Goal: Task Accomplishment & Management: Complete application form

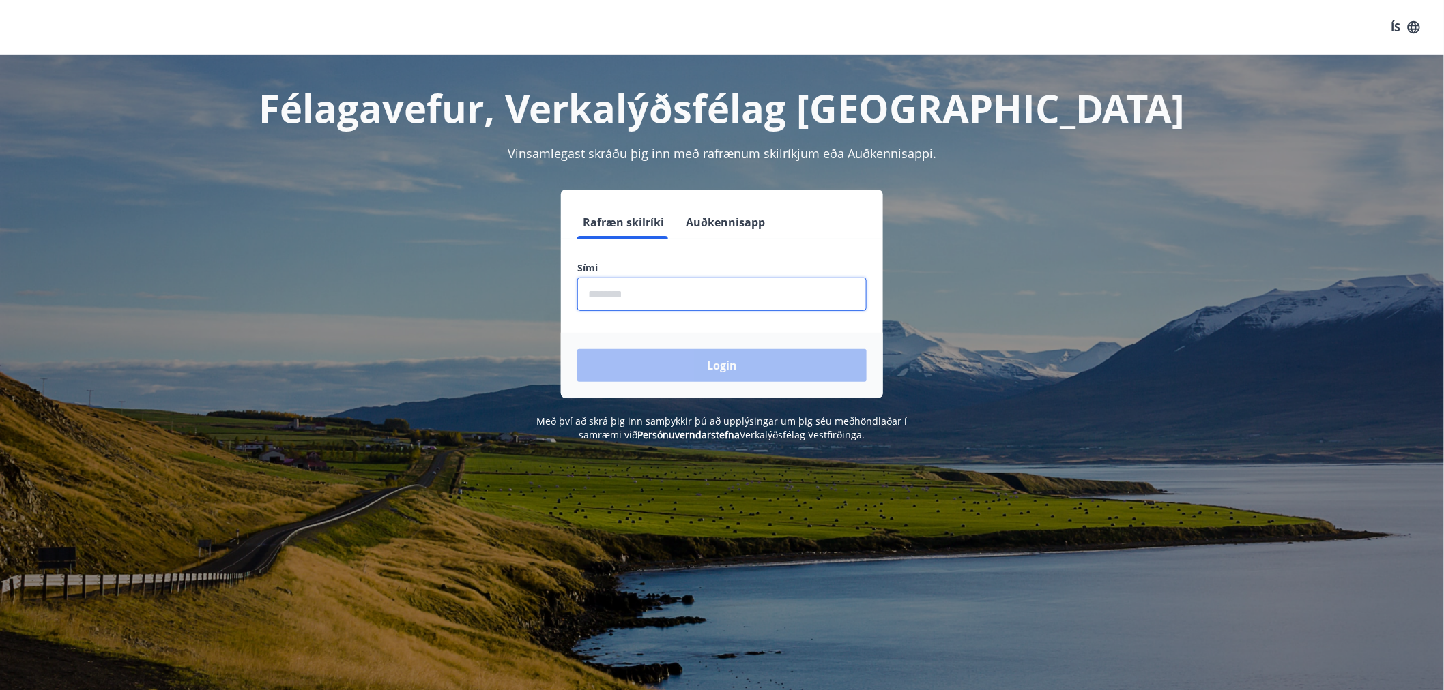
click at [598, 297] on input "phone" at bounding box center [721, 294] width 289 height 33
type input "********"
click at [577, 349] on button "Login" at bounding box center [721, 365] width 289 height 33
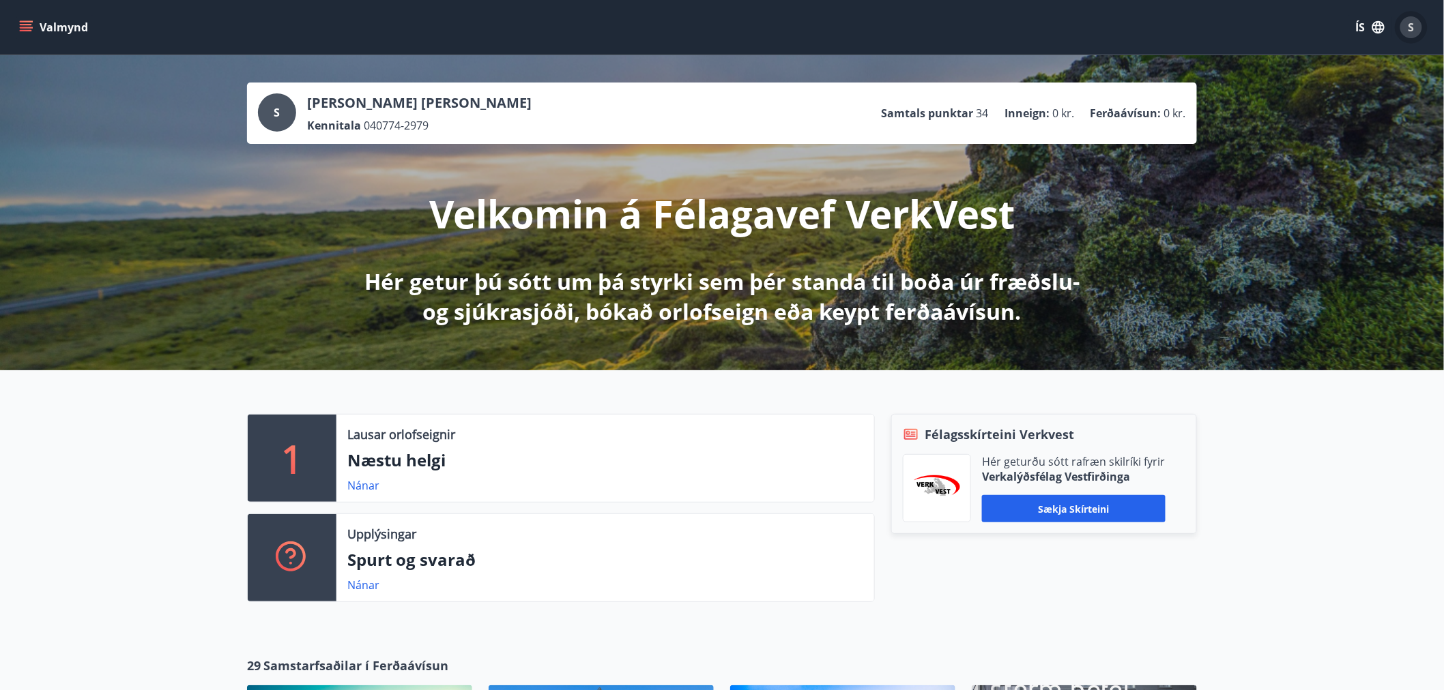
click at [1413, 28] on span "S" at bounding box center [1411, 27] width 6 height 15
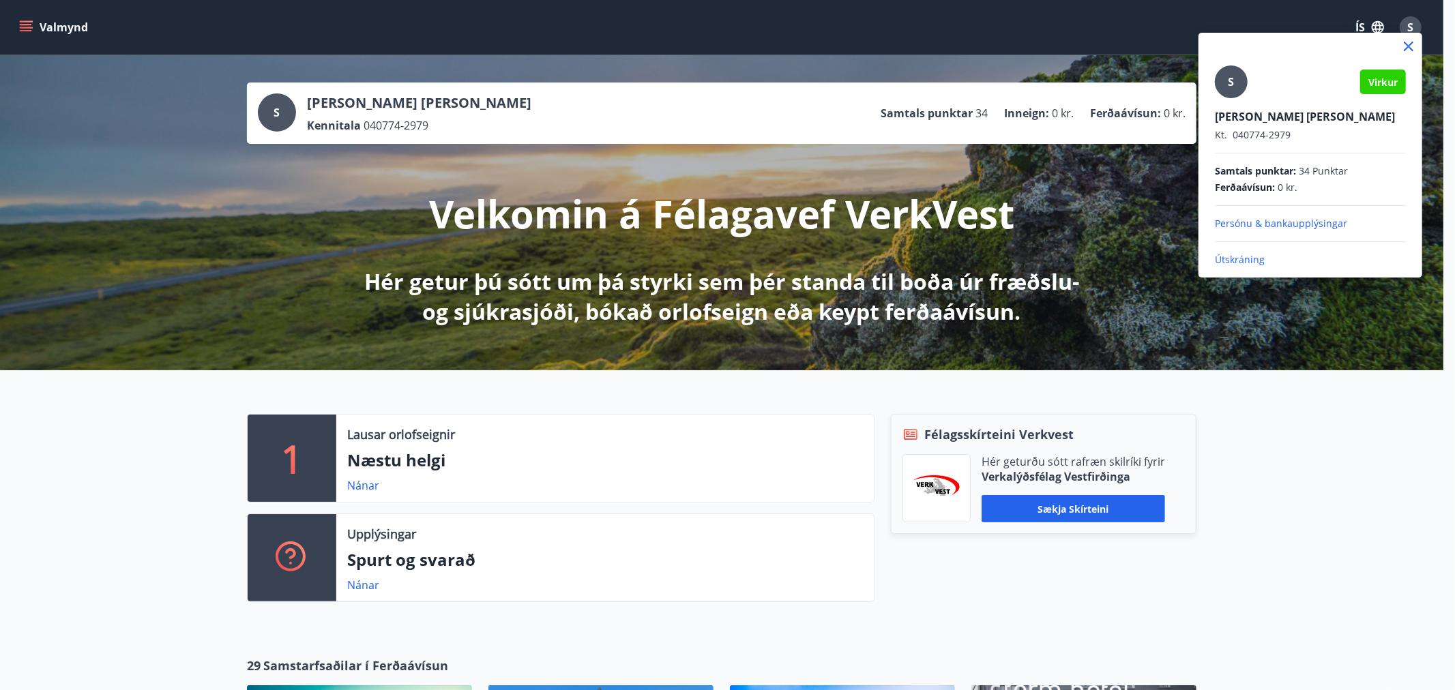
click at [1287, 222] on p "Persónu & bankaupplýsingar" at bounding box center [1310, 224] width 191 height 14
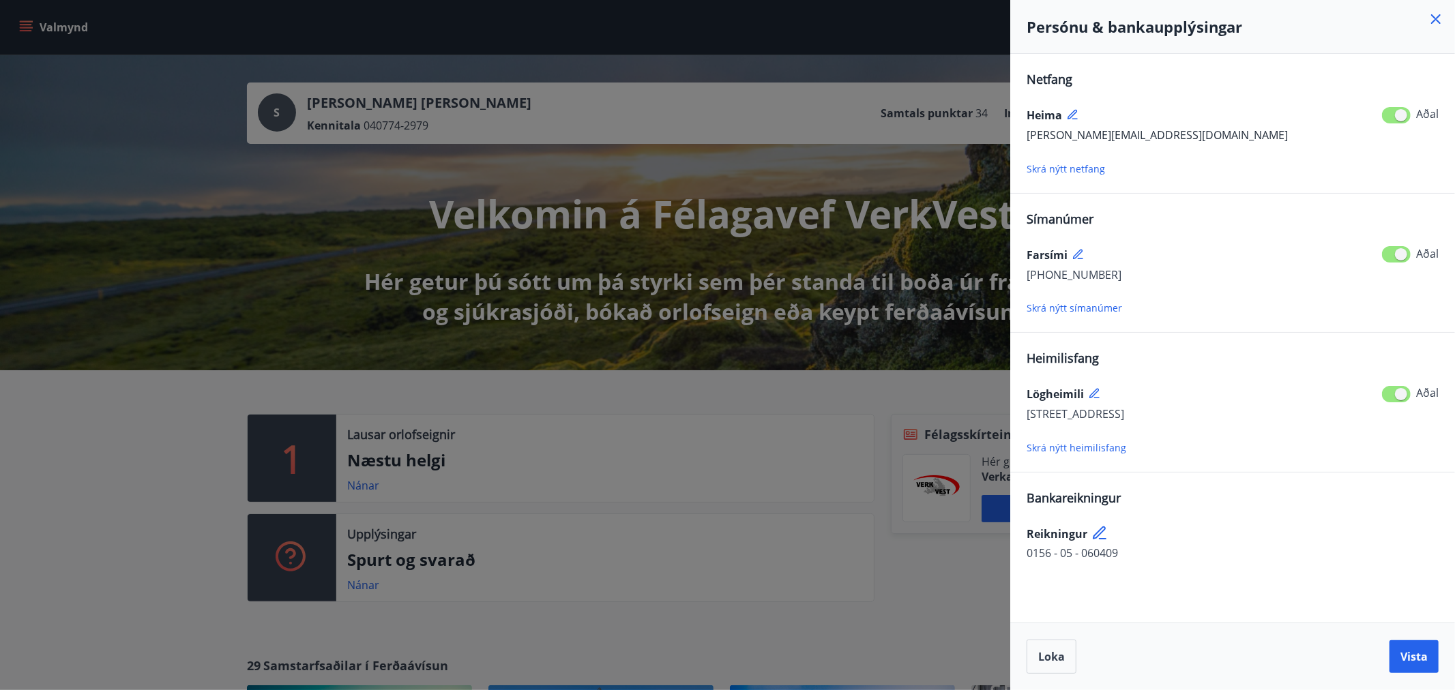
click at [1083, 257] on icon at bounding box center [1079, 255] width 12 height 12
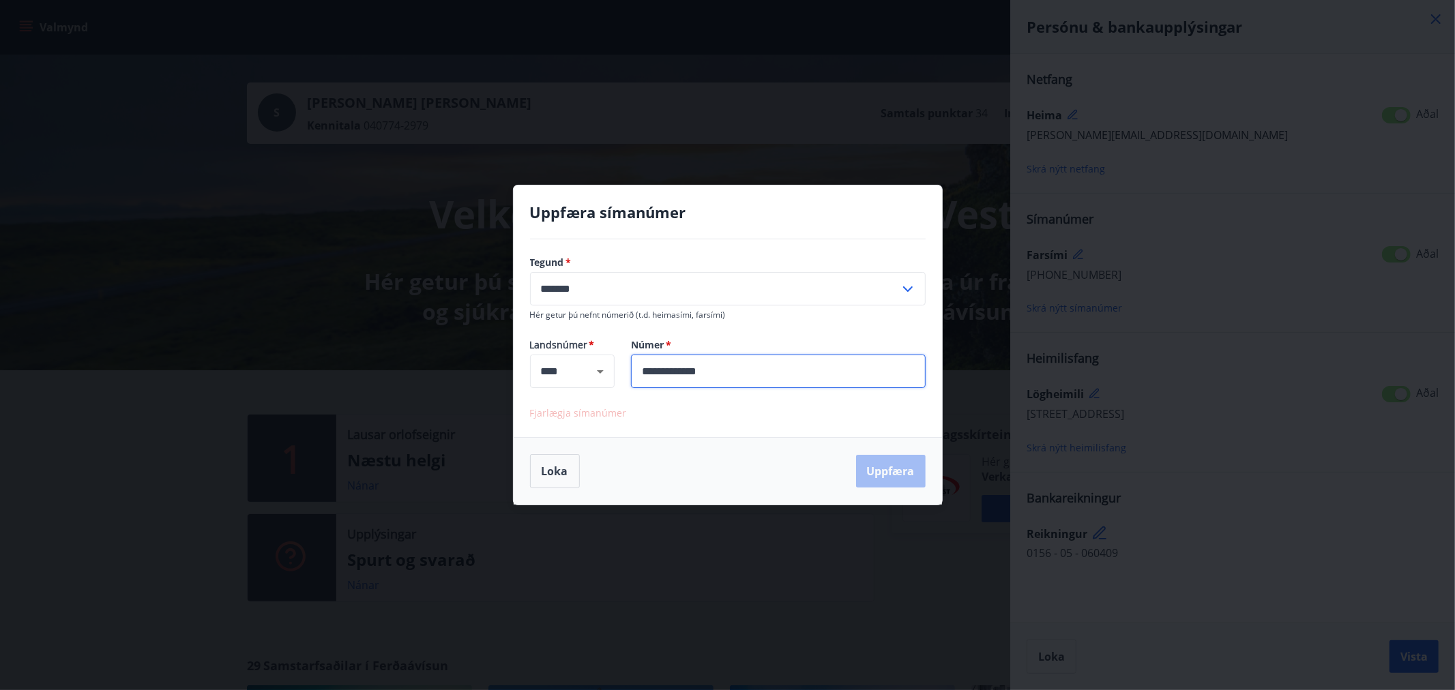
drag, startPoint x: 727, startPoint y: 376, endPoint x: 628, endPoint y: 393, distance: 100.4
click at [628, 393] on div "**********" at bounding box center [728, 338] width 428 height 198
type input "*******"
click at [894, 473] on button "Uppfæra" at bounding box center [891, 471] width 70 height 33
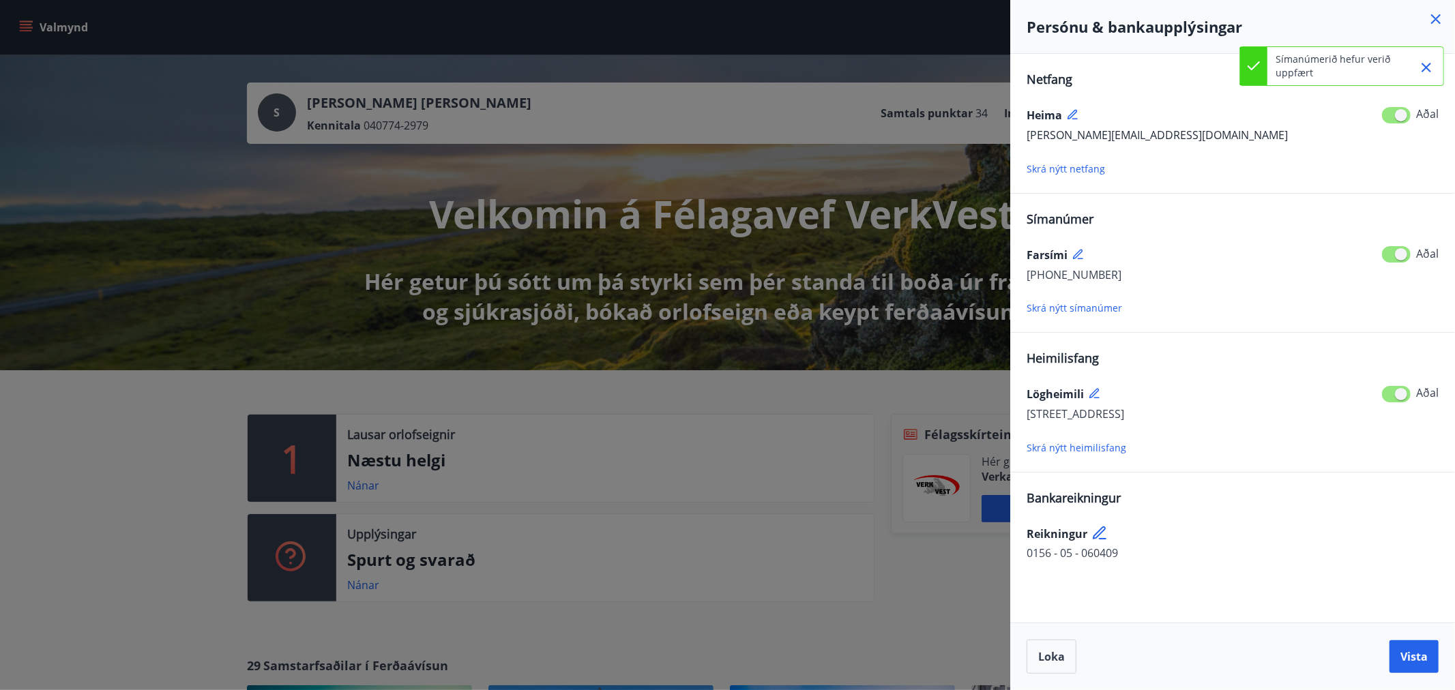
click at [102, 109] on div at bounding box center [727, 345] width 1455 height 690
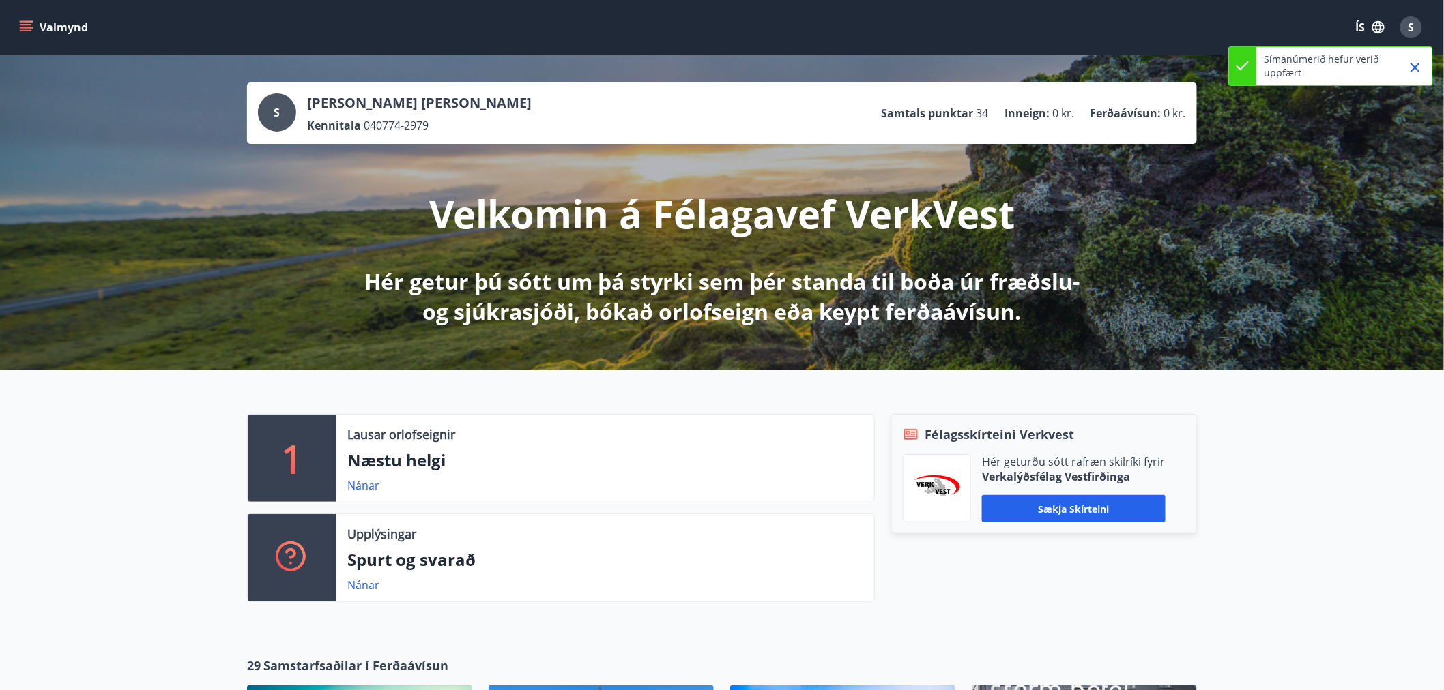
click at [25, 26] on icon "menu" at bounding box center [26, 27] width 14 height 14
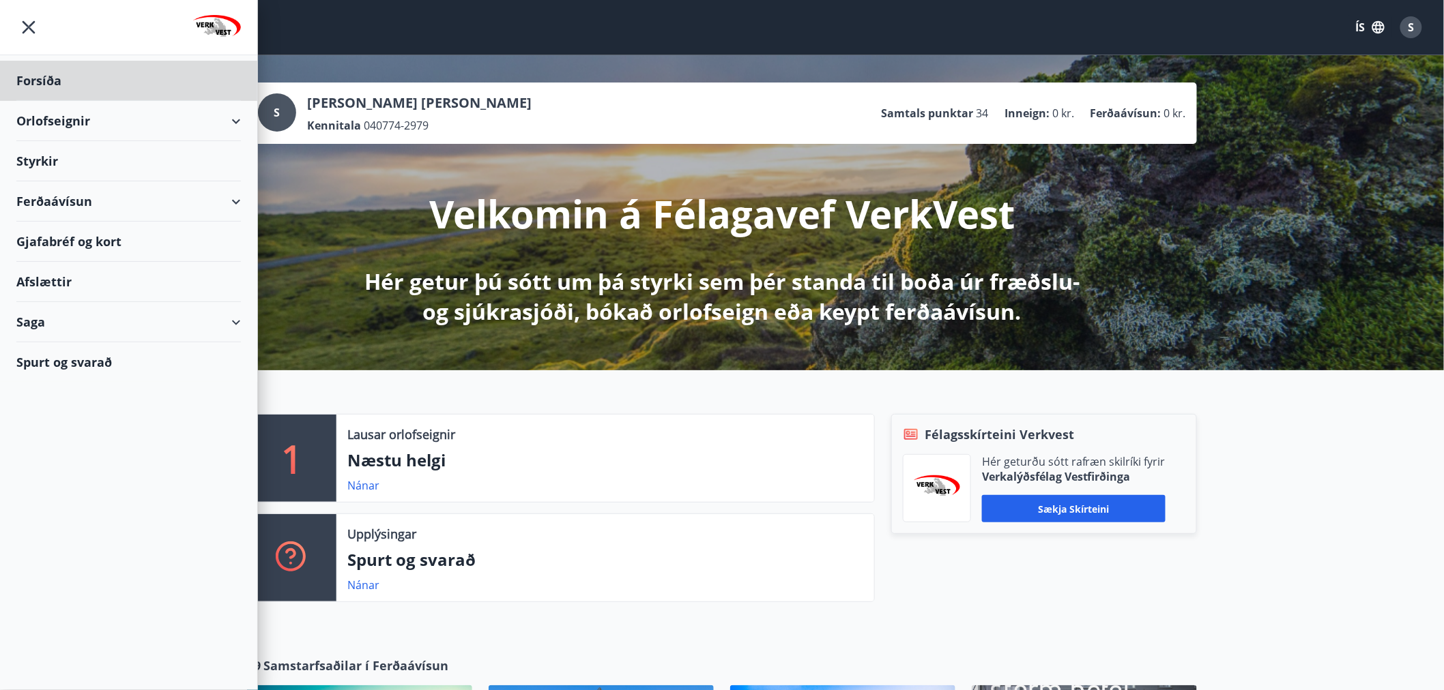
click at [41, 160] on div "Styrkir" at bounding box center [128, 161] width 224 height 40
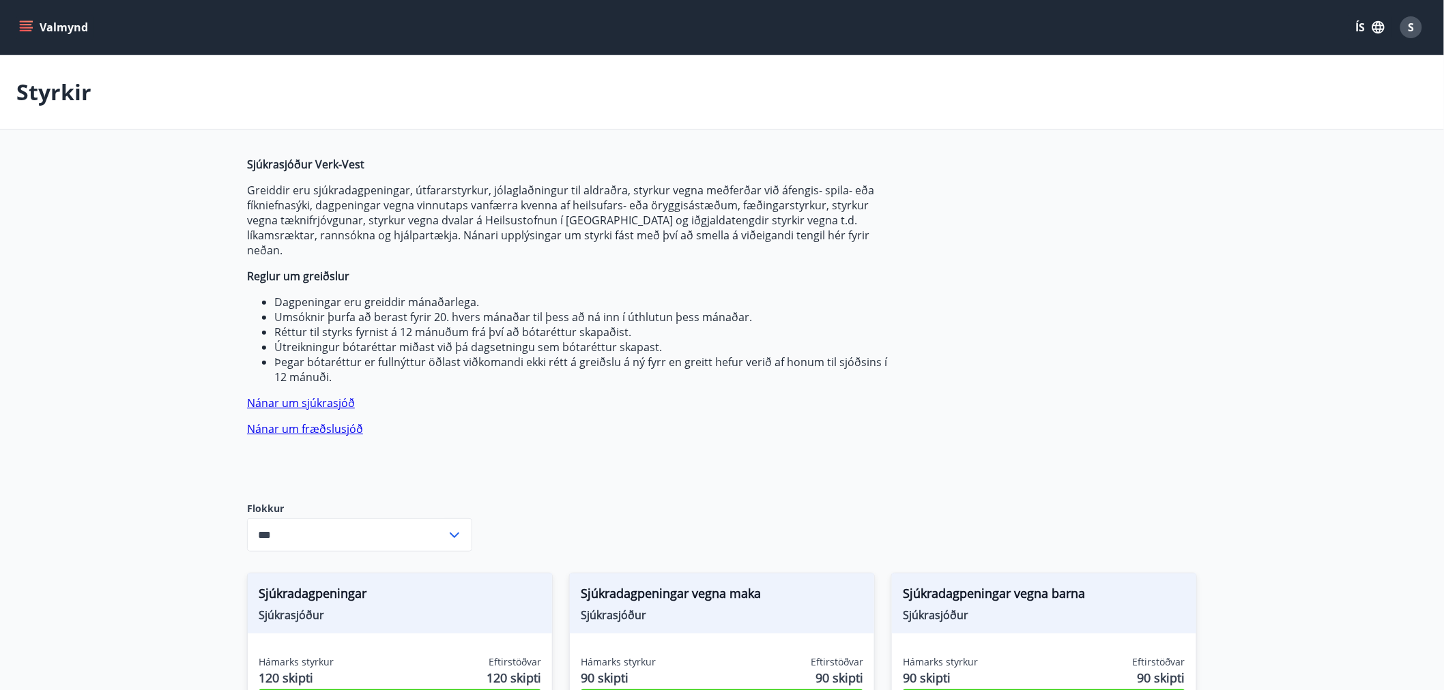
type input "***"
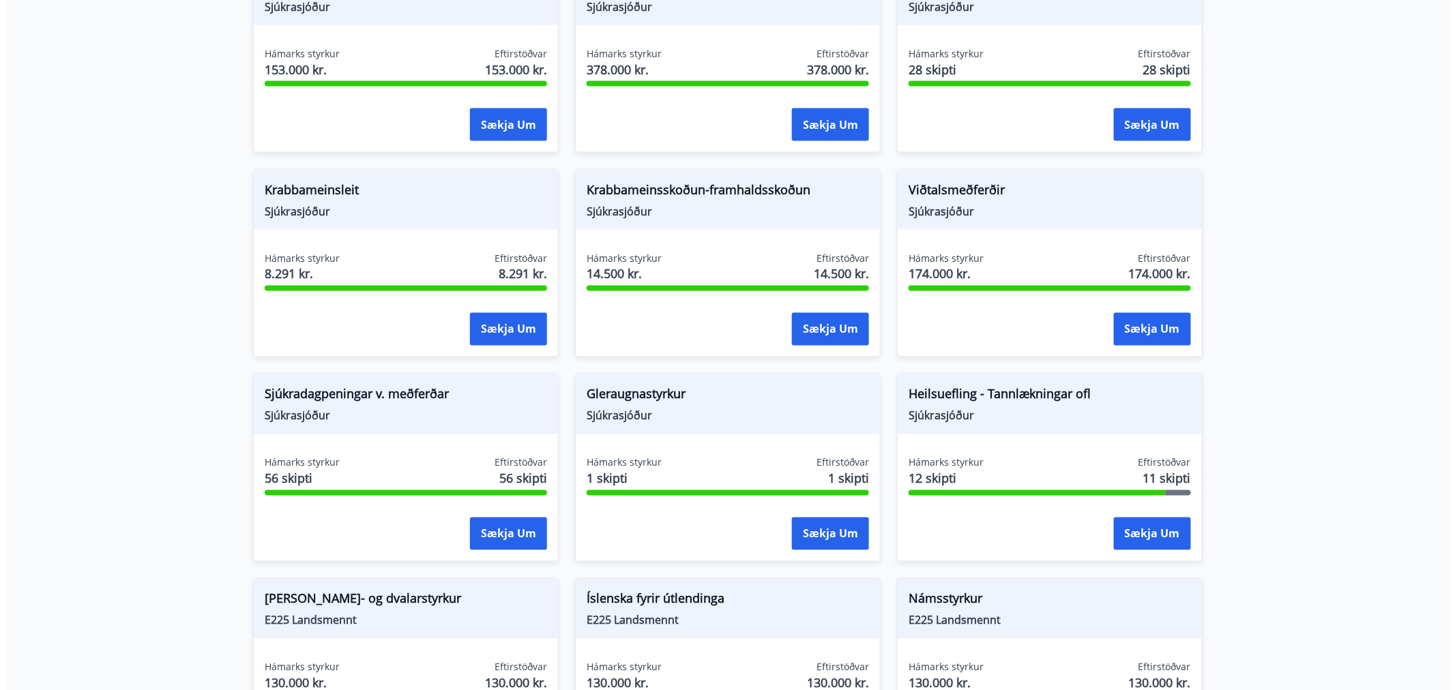
scroll to position [834, 0]
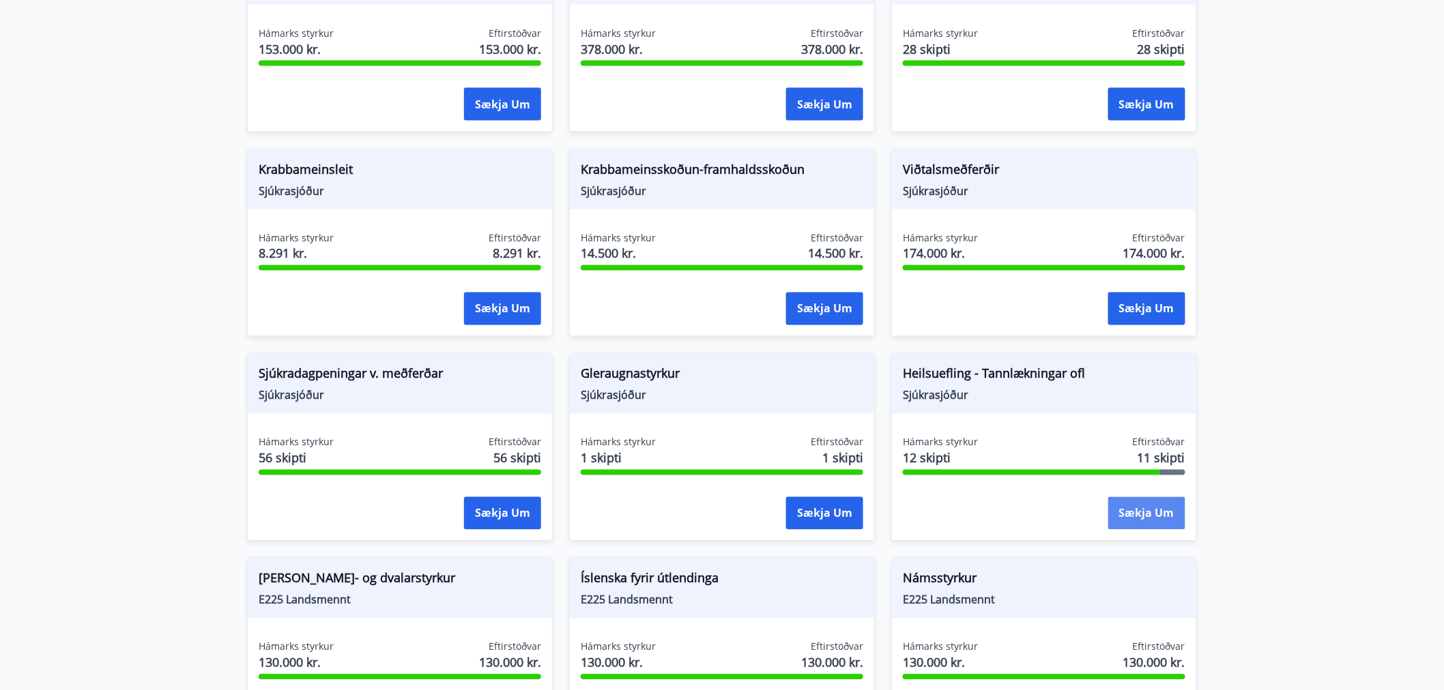
click at [1133, 497] on button "Sækja um" at bounding box center [1146, 513] width 77 height 33
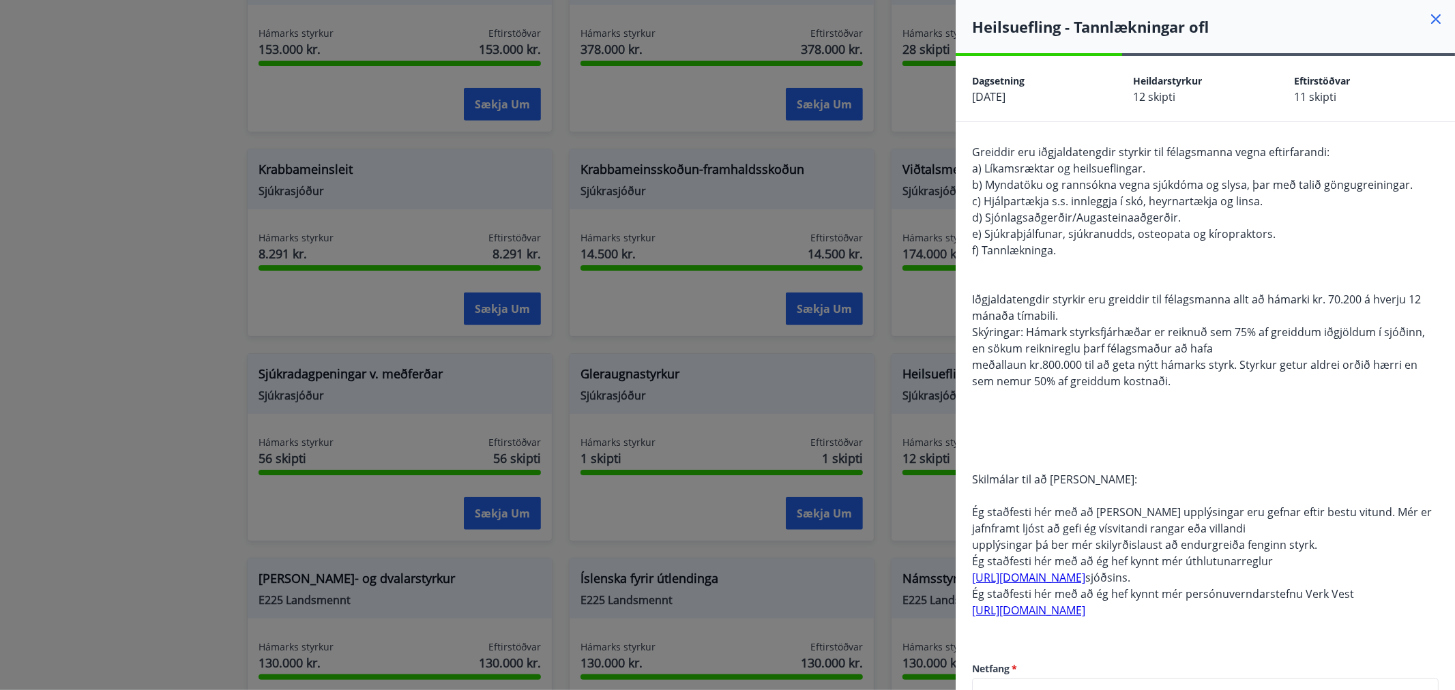
click at [1428, 22] on icon at bounding box center [1436, 19] width 16 height 16
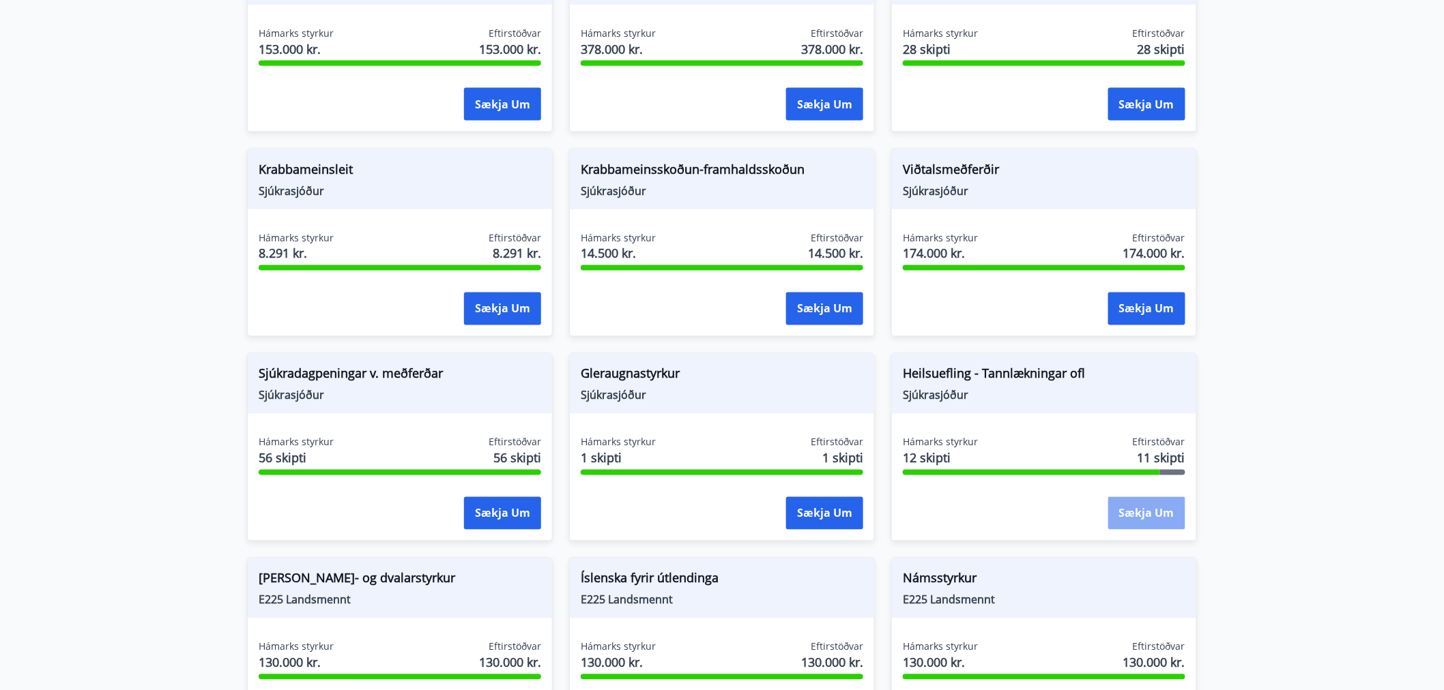
click at [1139, 497] on button "Sækja um" at bounding box center [1146, 513] width 77 height 33
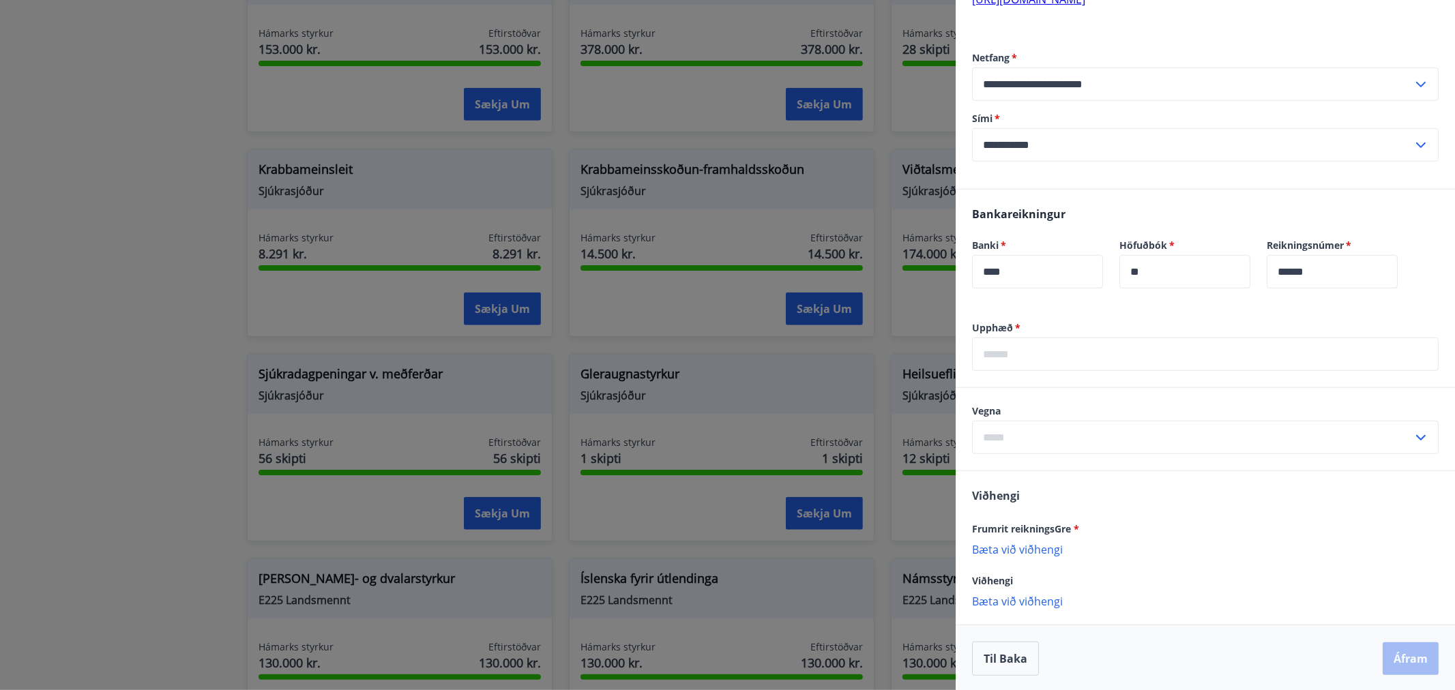
scroll to position [613, 0]
click at [1022, 359] on input "text" at bounding box center [1205, 352] width 467 height 33
click at [1410, 433] on div "​" at bounding box center [1205, 436] width 467 height 33
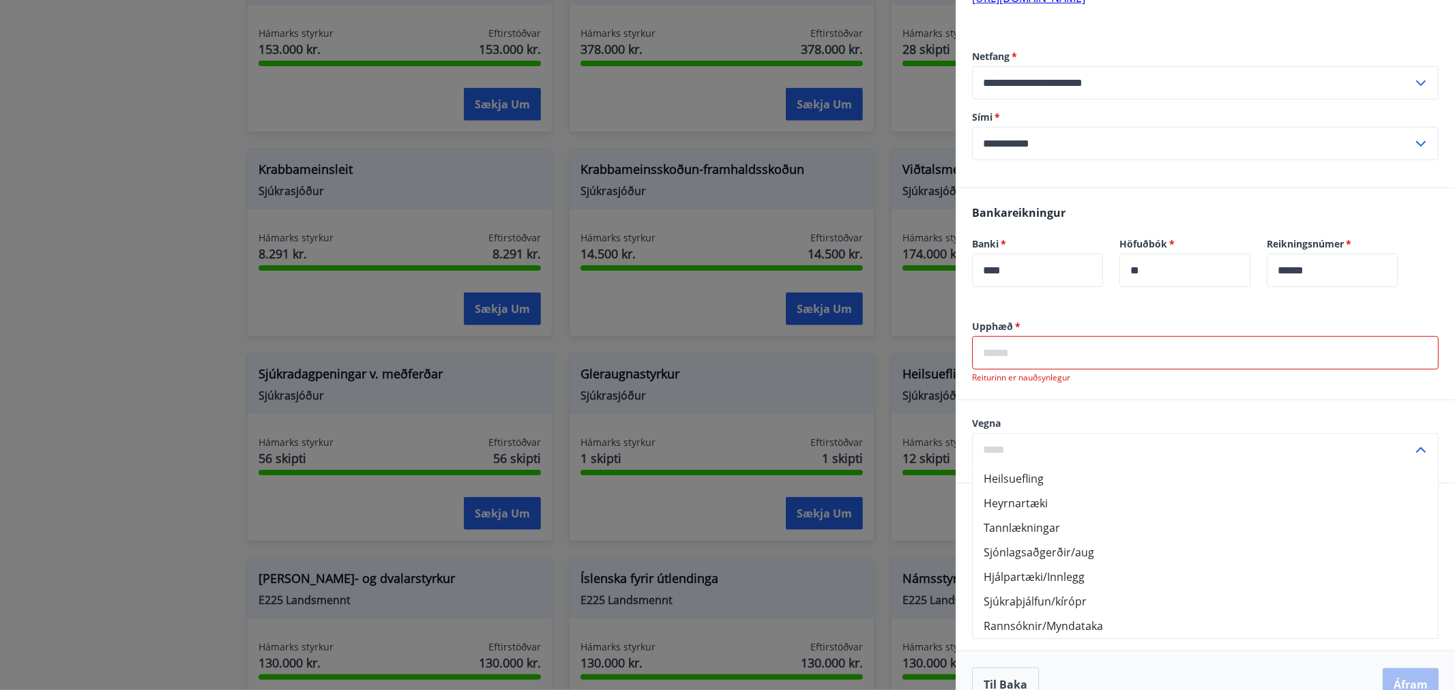
scroll to position [640, 0]
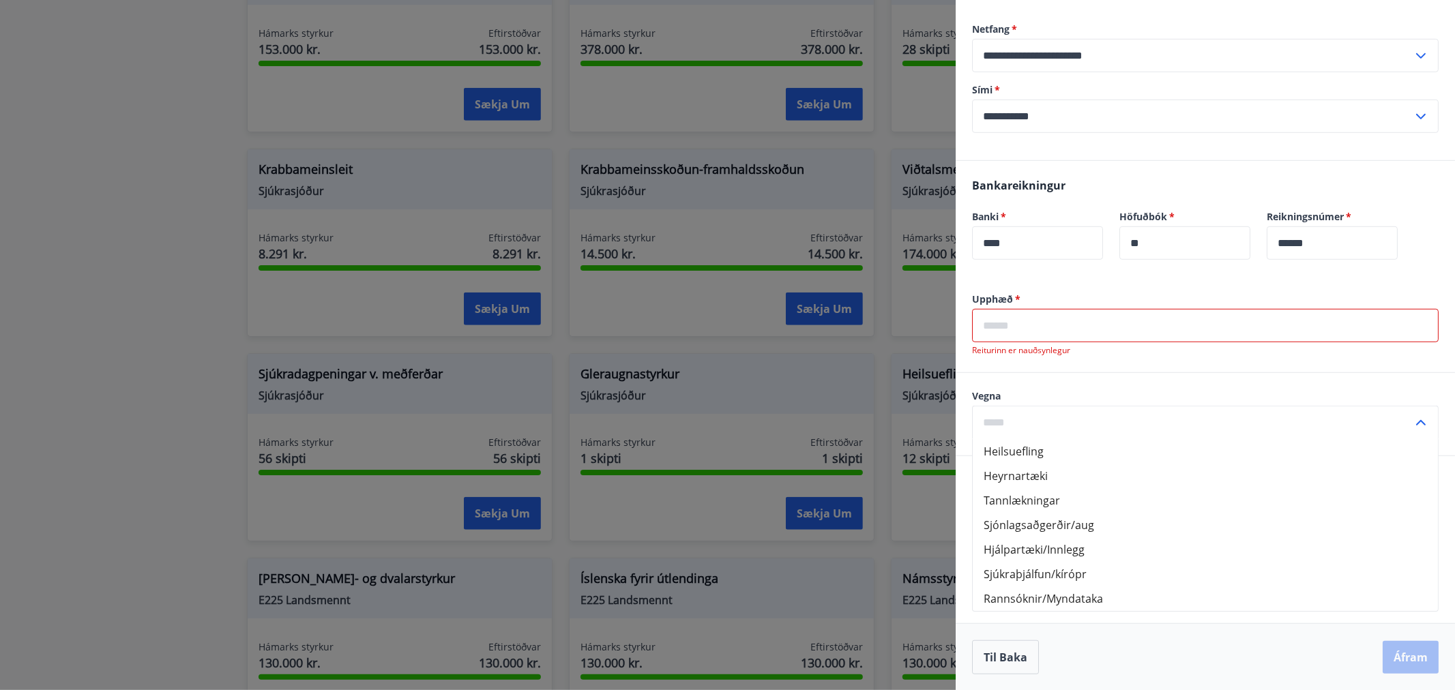
click at [1012, 331] on input "text" at bounding box center [1205, 325] width 467 height 33
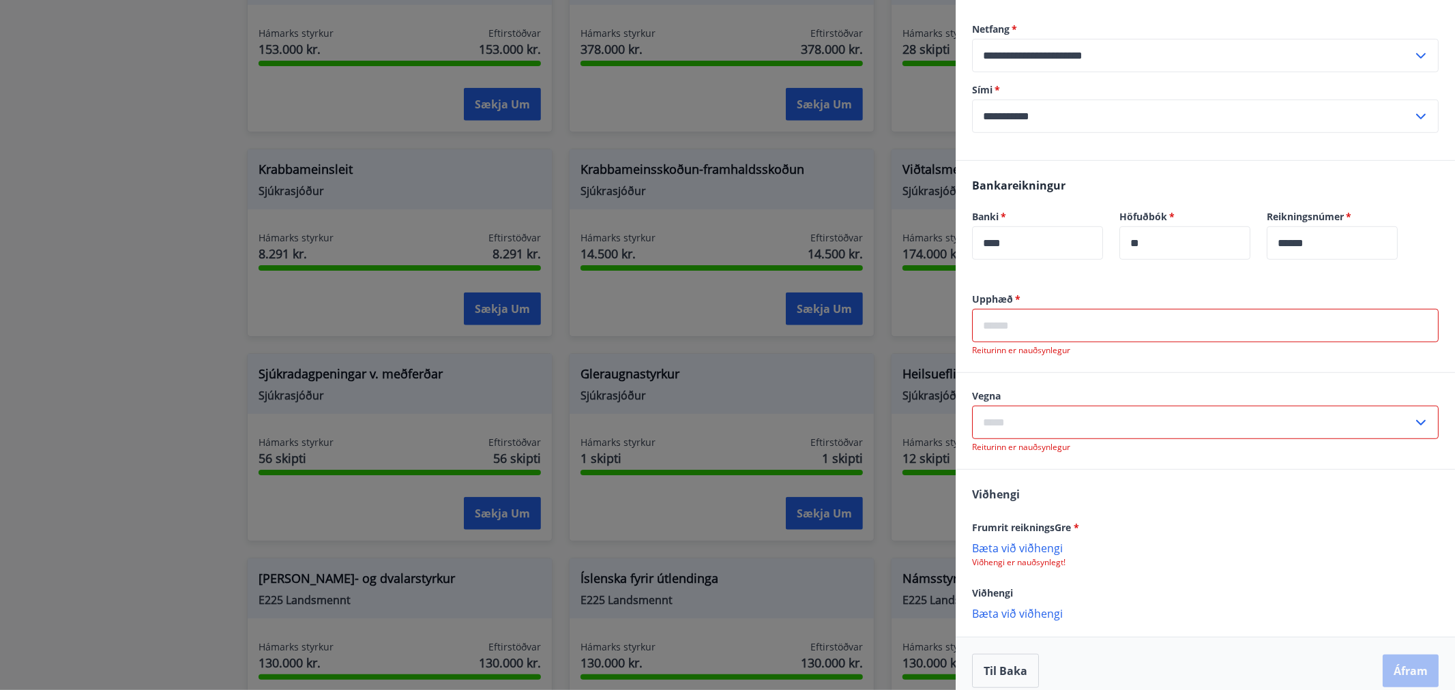
type input "******"
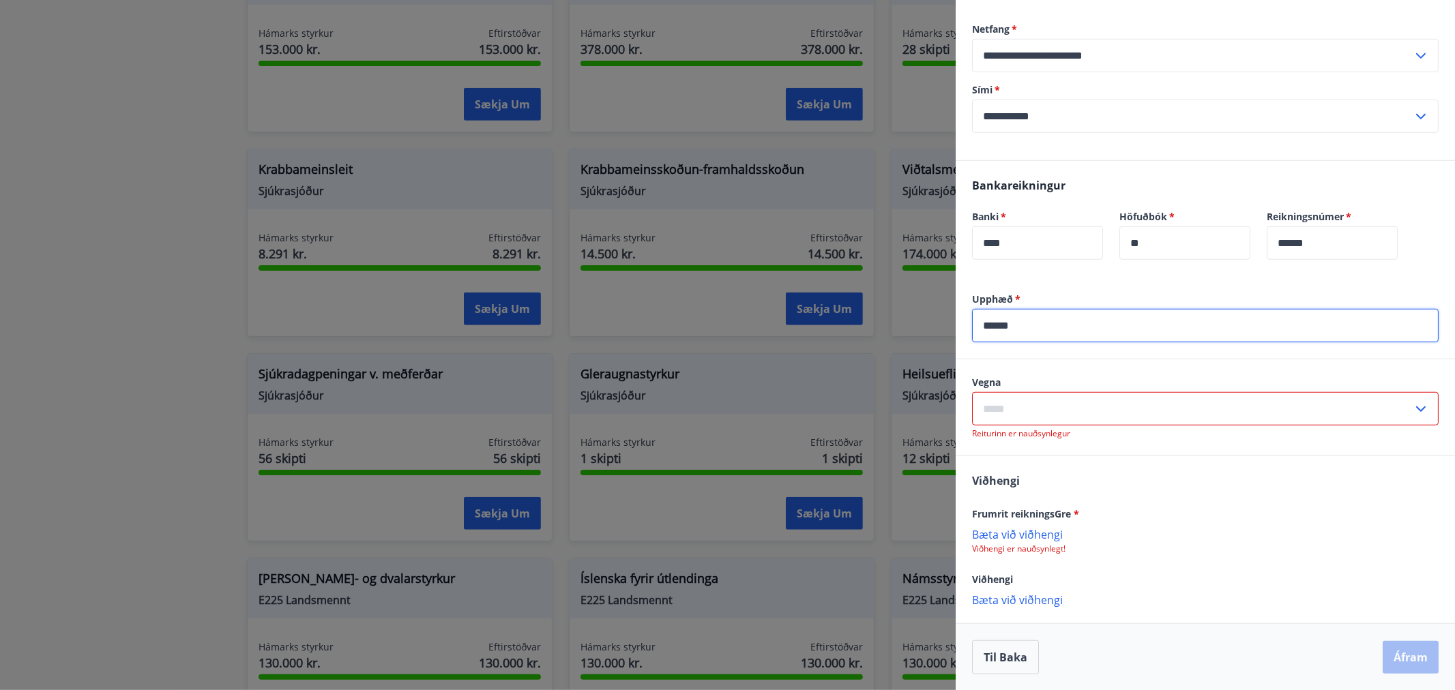
click at [1413, 405] on icon at bounding box center [1421, 409] width 16 height 16
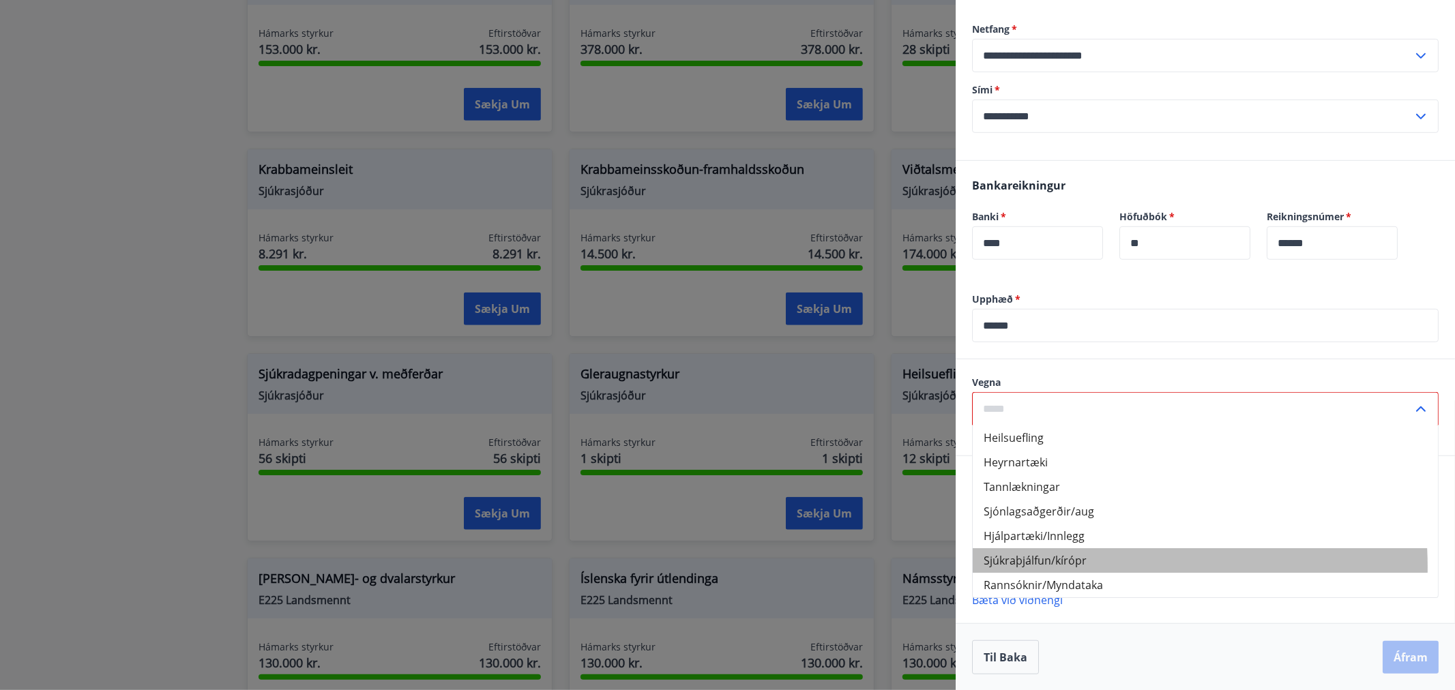
click at [1049, 568] on li "Sjúkraþjálfun/kírópr" at bounding box center [1205, 561] width 465 height 25
type input "**********"
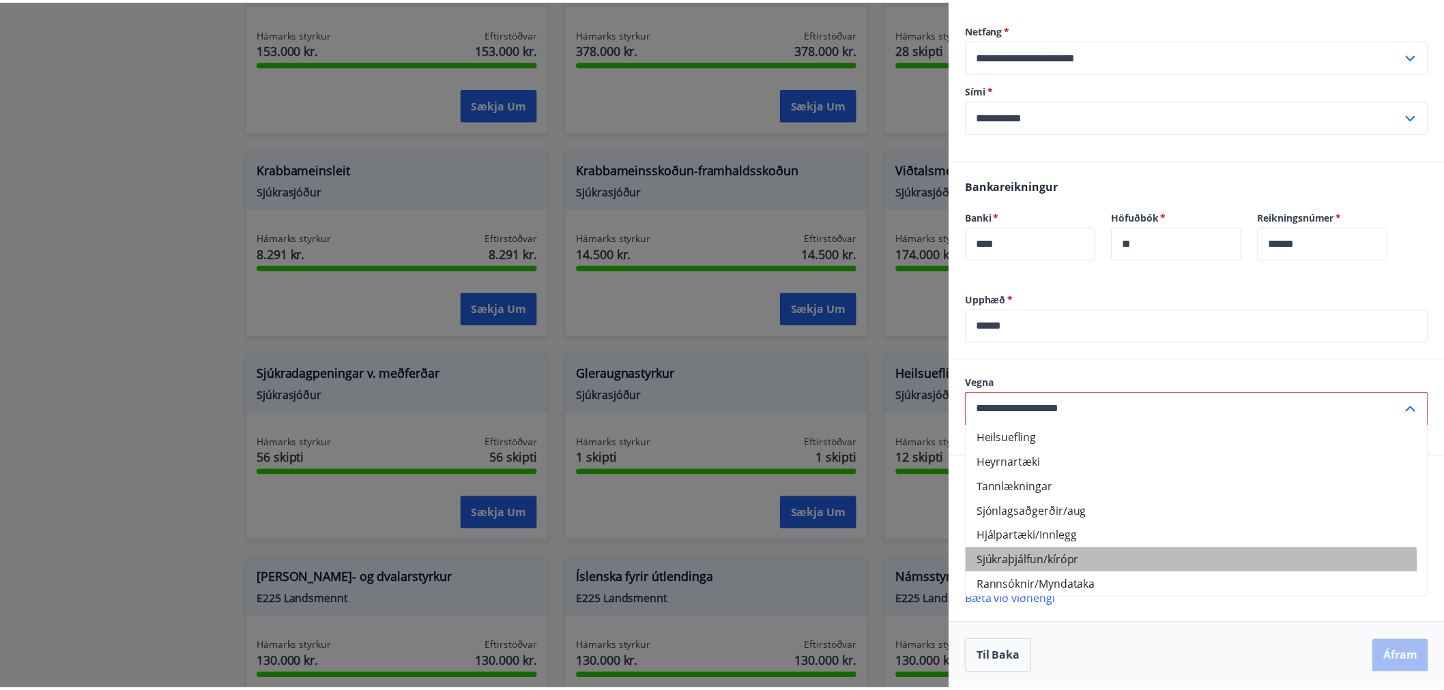
scroll to position [626, 0]
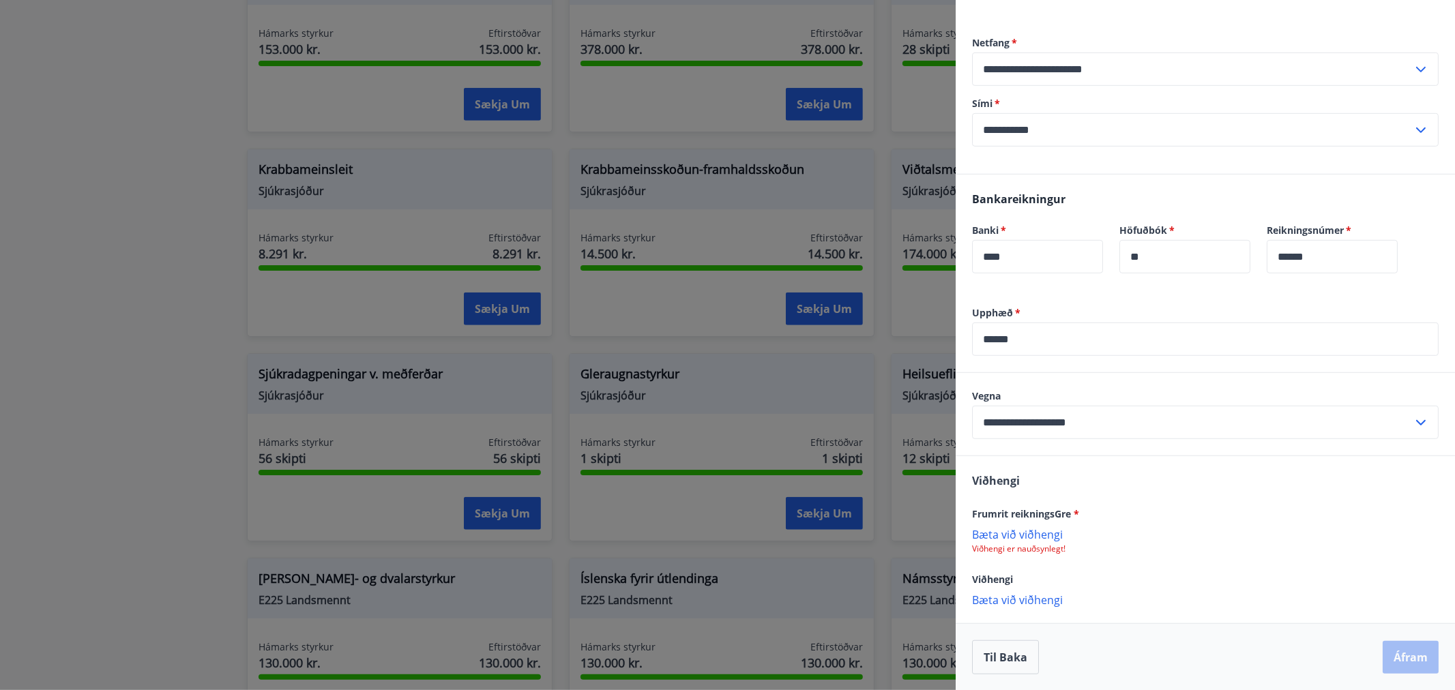
click at [1015, 534] on p "Bæta við viðhengi" at bounding box center [1205, 534] width 467 height 14
drag, startPoint x: 635, startPoint y: 321, endPoint x: 646, endPoint y: 312, distance: 14.1
click at [636, 321] on div at bounding box center [727, 345] width 1455 height 690
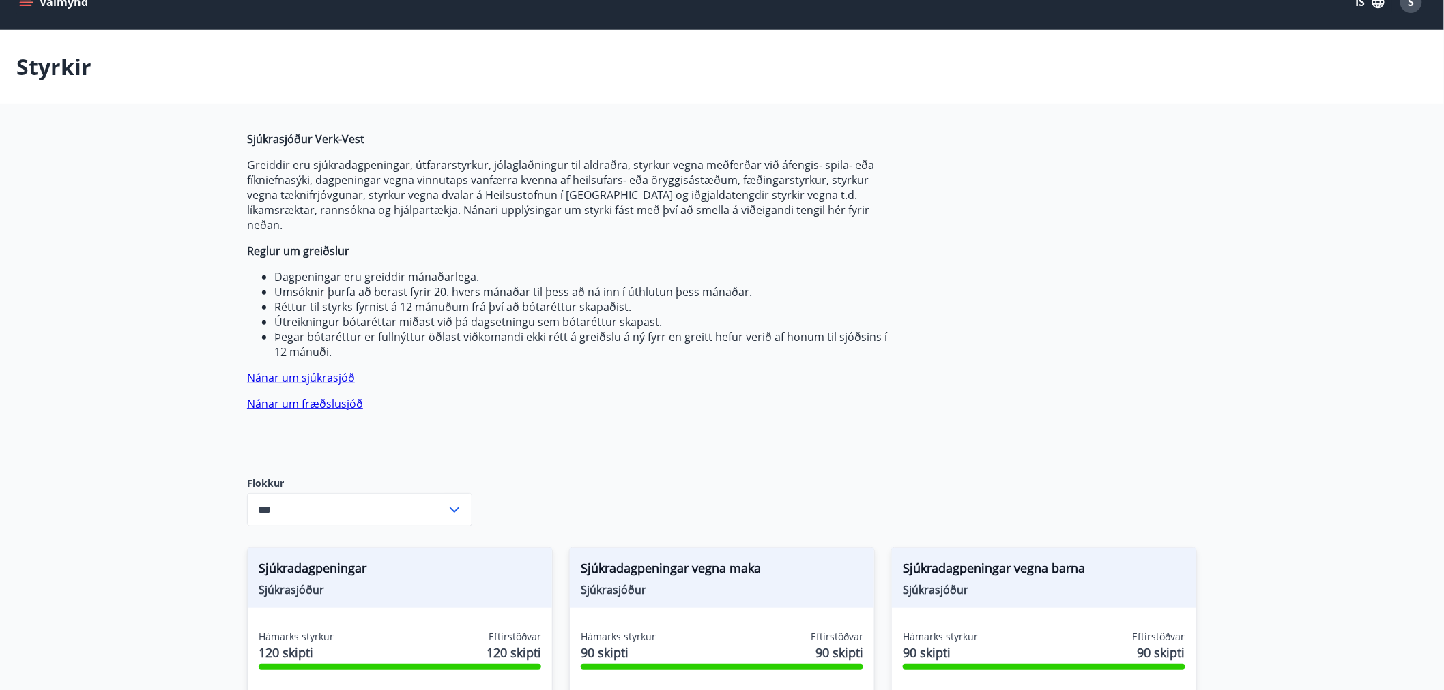
scroll to position [0, 0]
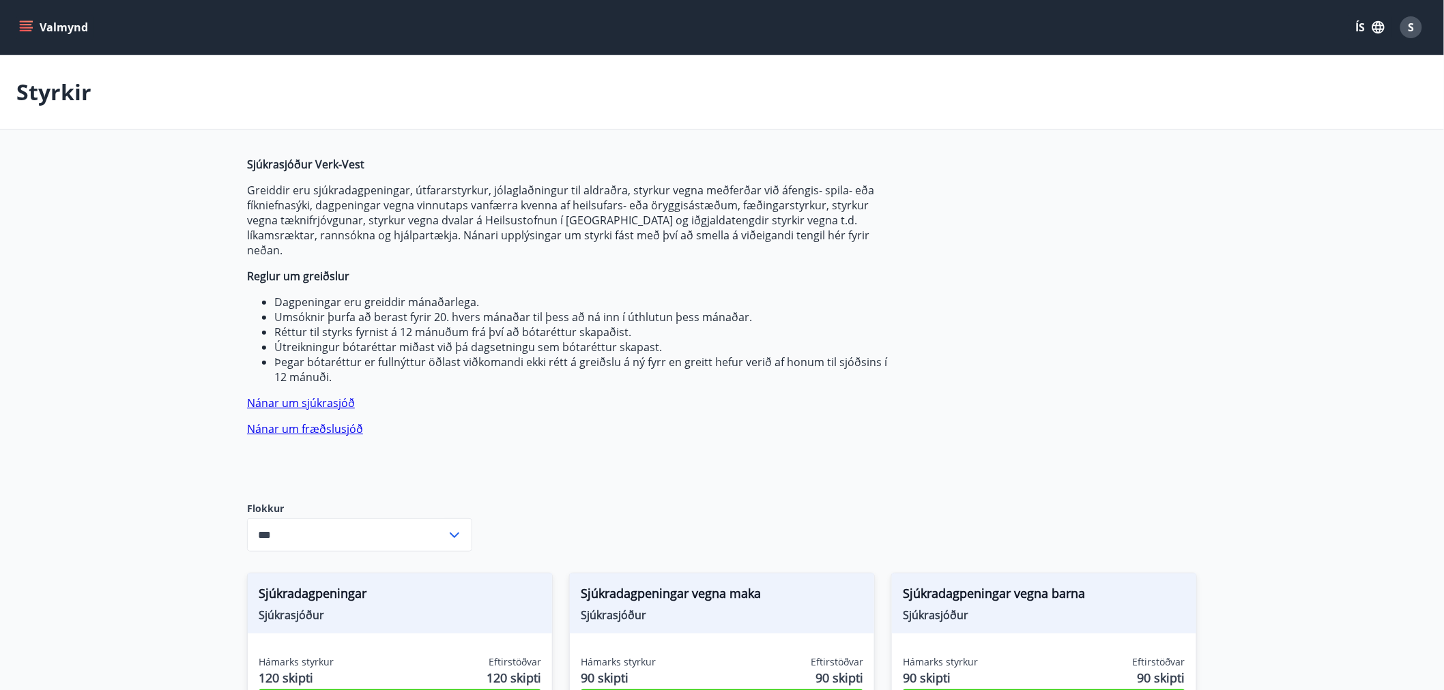
click at [29, 21] on icon "menu" at bounding box center [27, 21] width 15 height 1
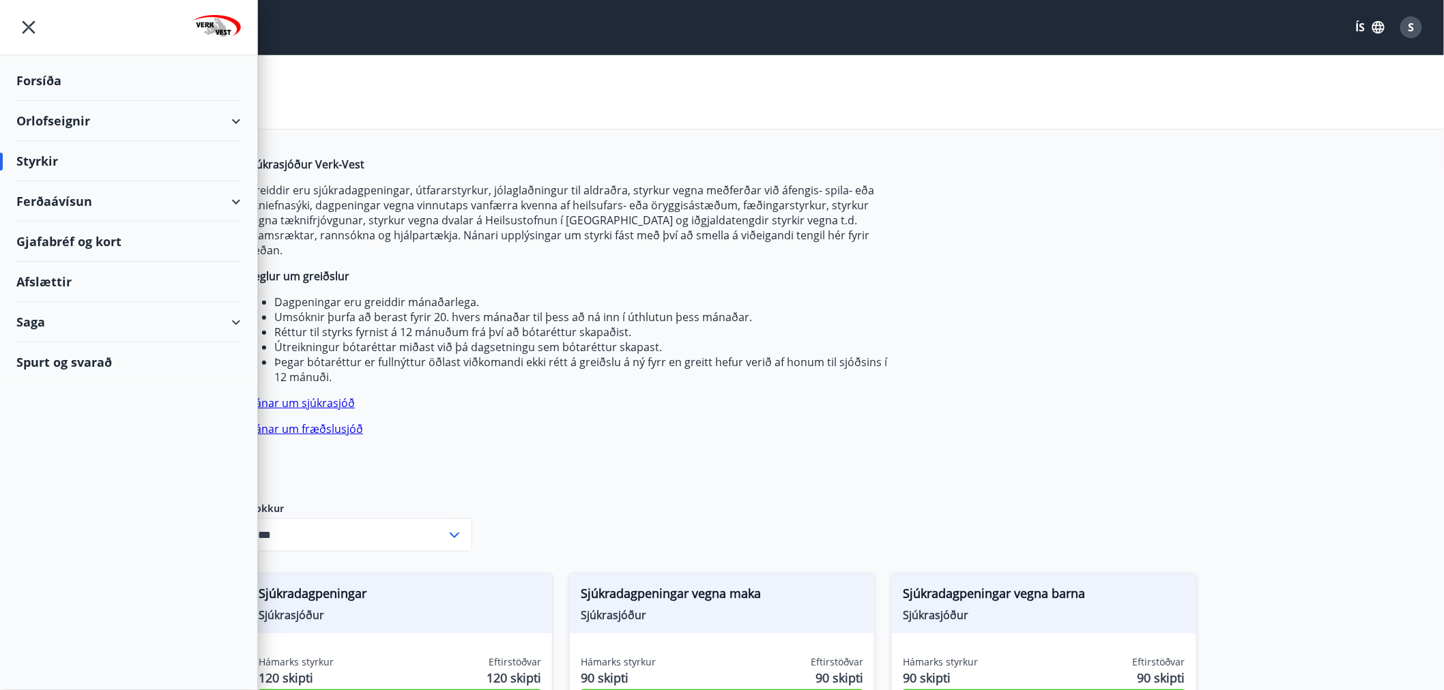
drag, startPoint x: 43, startPoint y: 158, endPoint x: 62, endPoint y: 157, distance: 19.2
click at [44, 158] on div "Styrkir" at bounding box center [128, 161] width 224 height 40
click at [55, 166] on div "Styrkir" at bounding box center [128, 161] width 224 height 40
click at [44, 165] on div "Styrkir" at bounding box center [128, 161] width 224 height 40
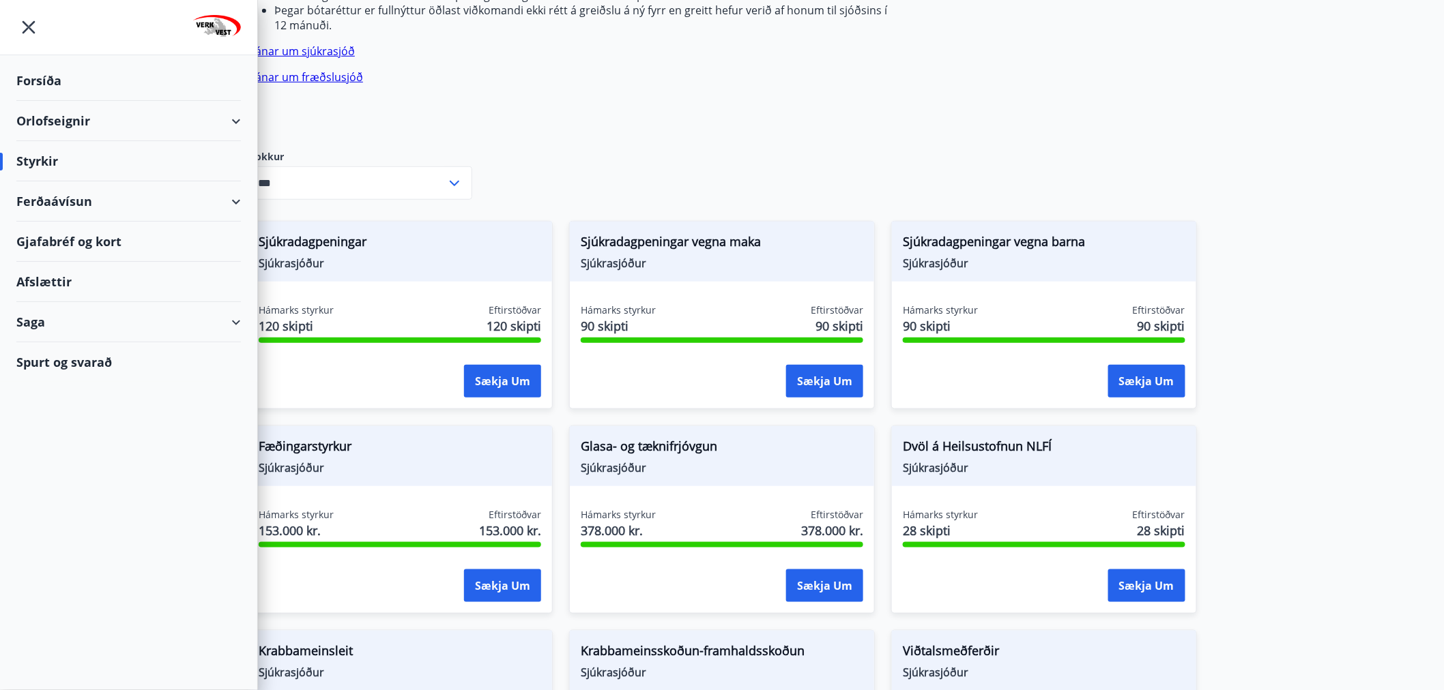
scroll to position [379, 0]
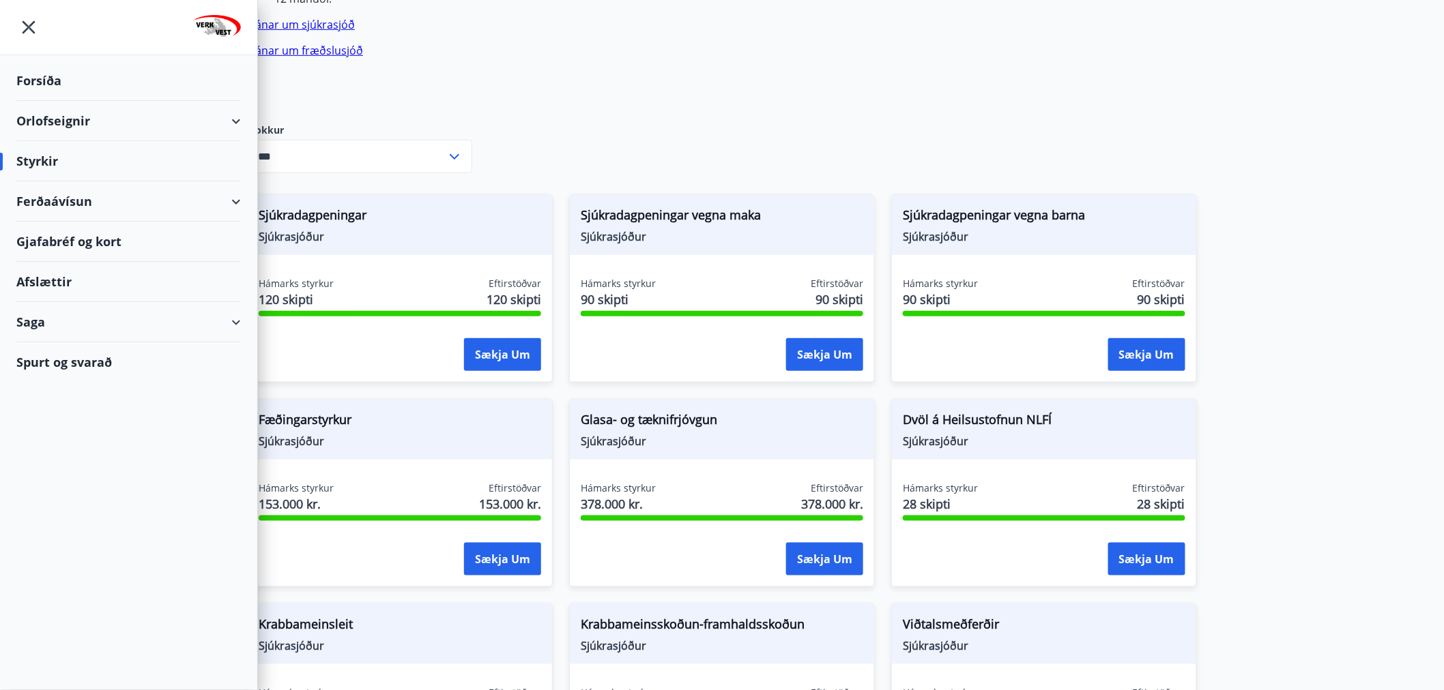
click at [1304, 200] on main "Styrkir Sjúkrasjóður Verk-Vest Greiddir eru sjúkradagpeningar, útfararstyrkur, …" at bounding box center [722, 550] width 1444 height 1746
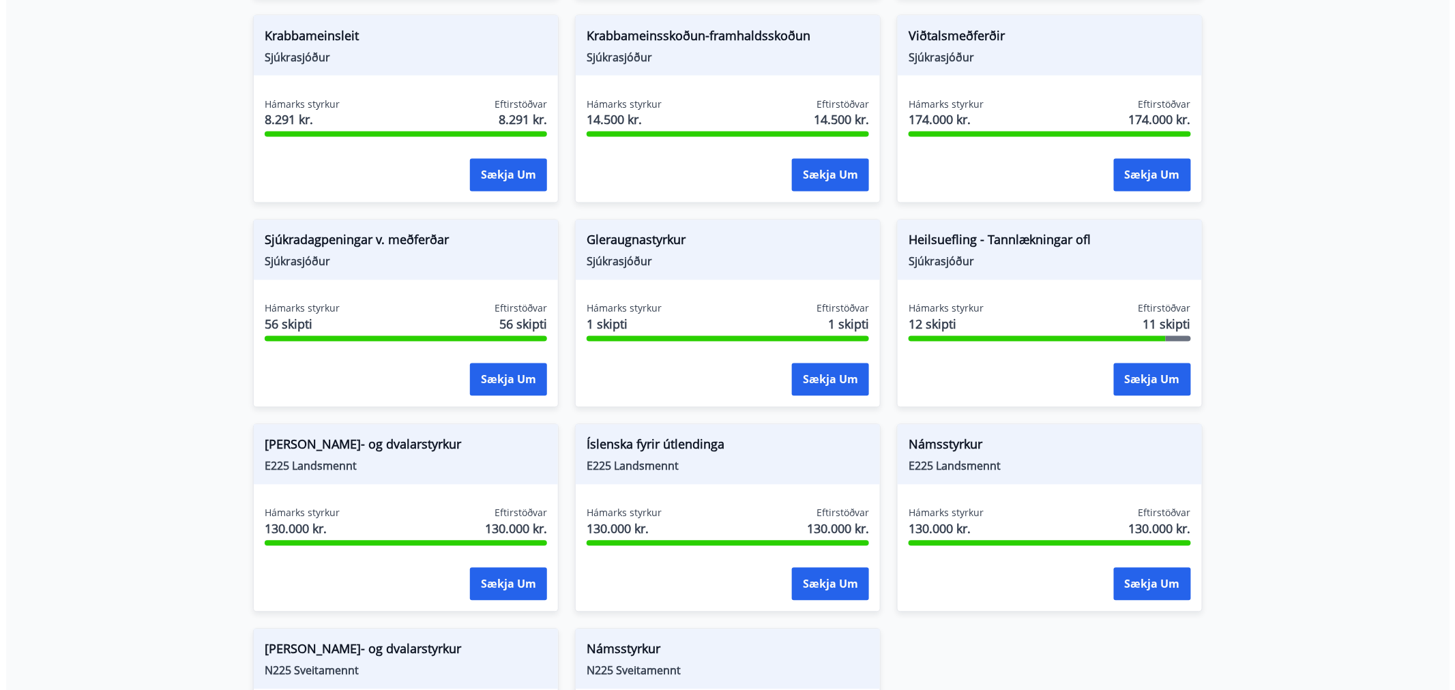
scroll to position [985, 0]
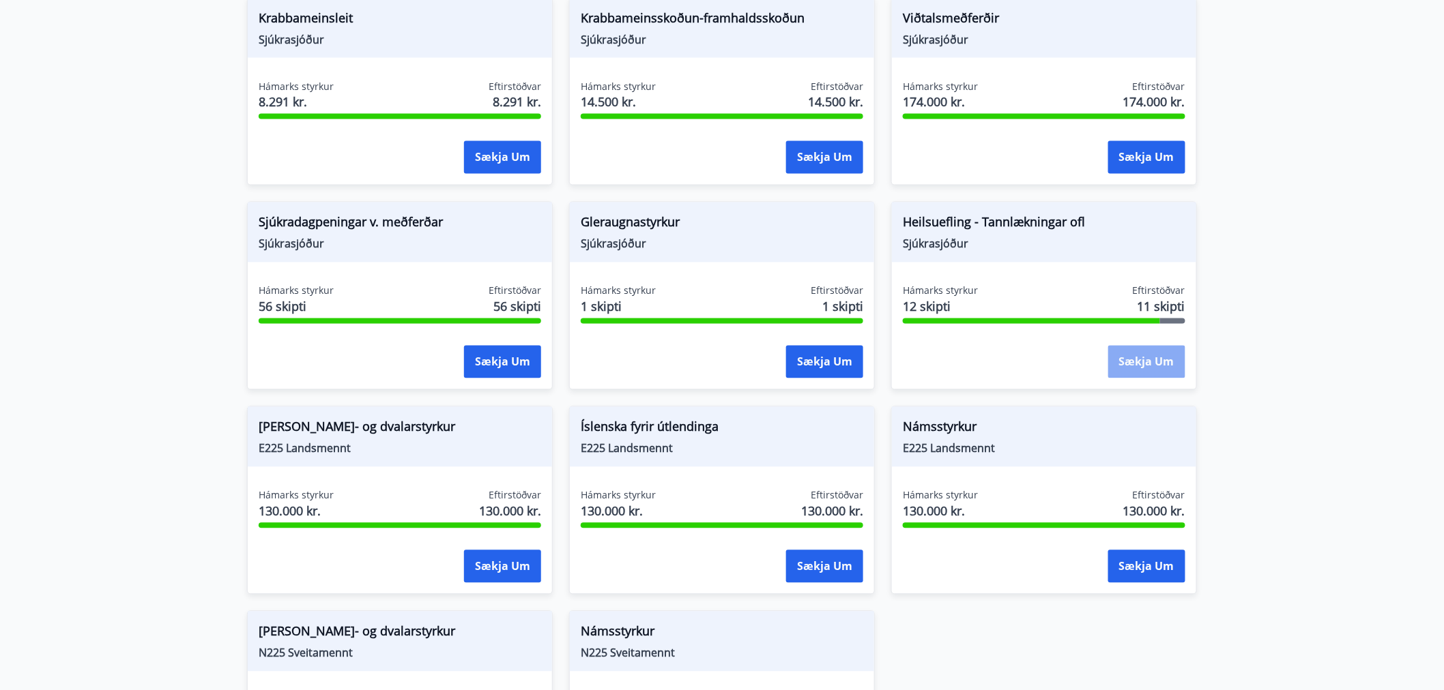
click at [1147, 346] on button "Sækja um" at bounding box center [1146, 362] width 77 height 33
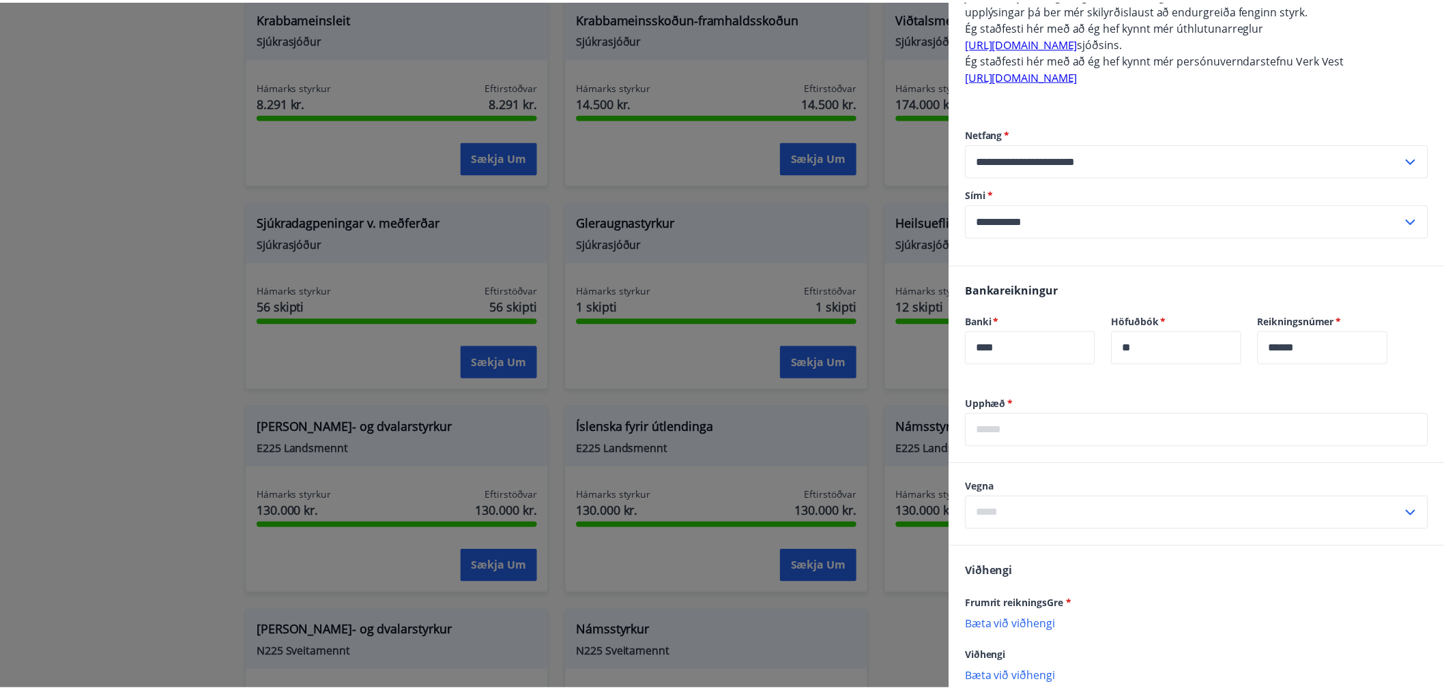
scroll to position [613, 0]
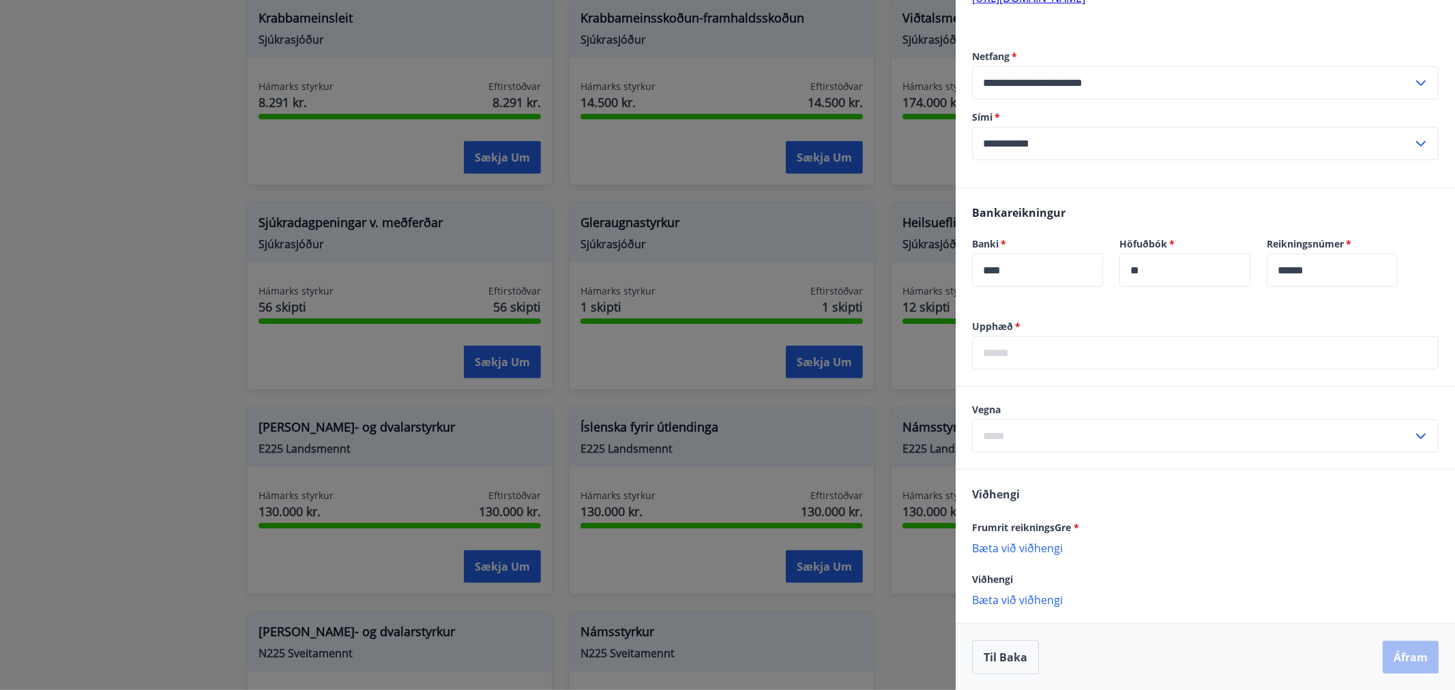
click at [1416, 435] on icon at bounding box center [1421, 436] width 10 height 5
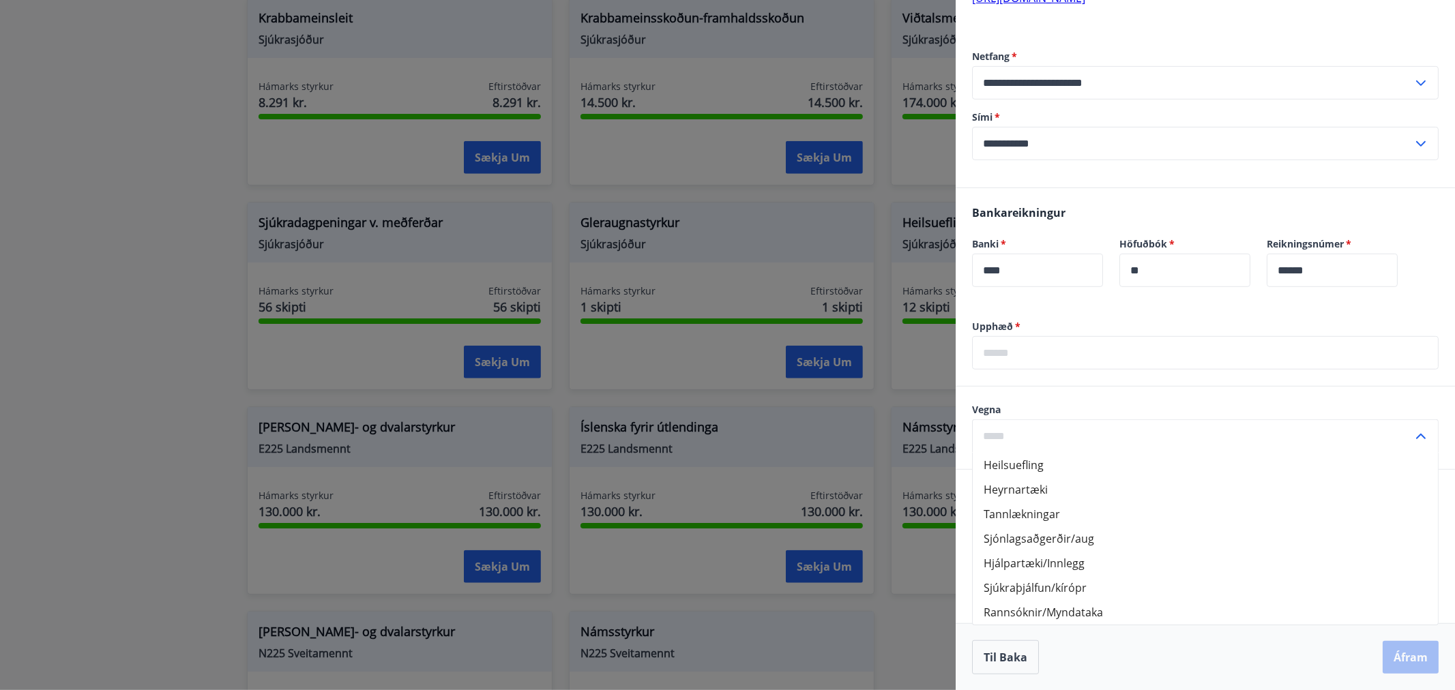
click at [1413, 440] on icon at bounding box center [1421, 436] width 16 height 16
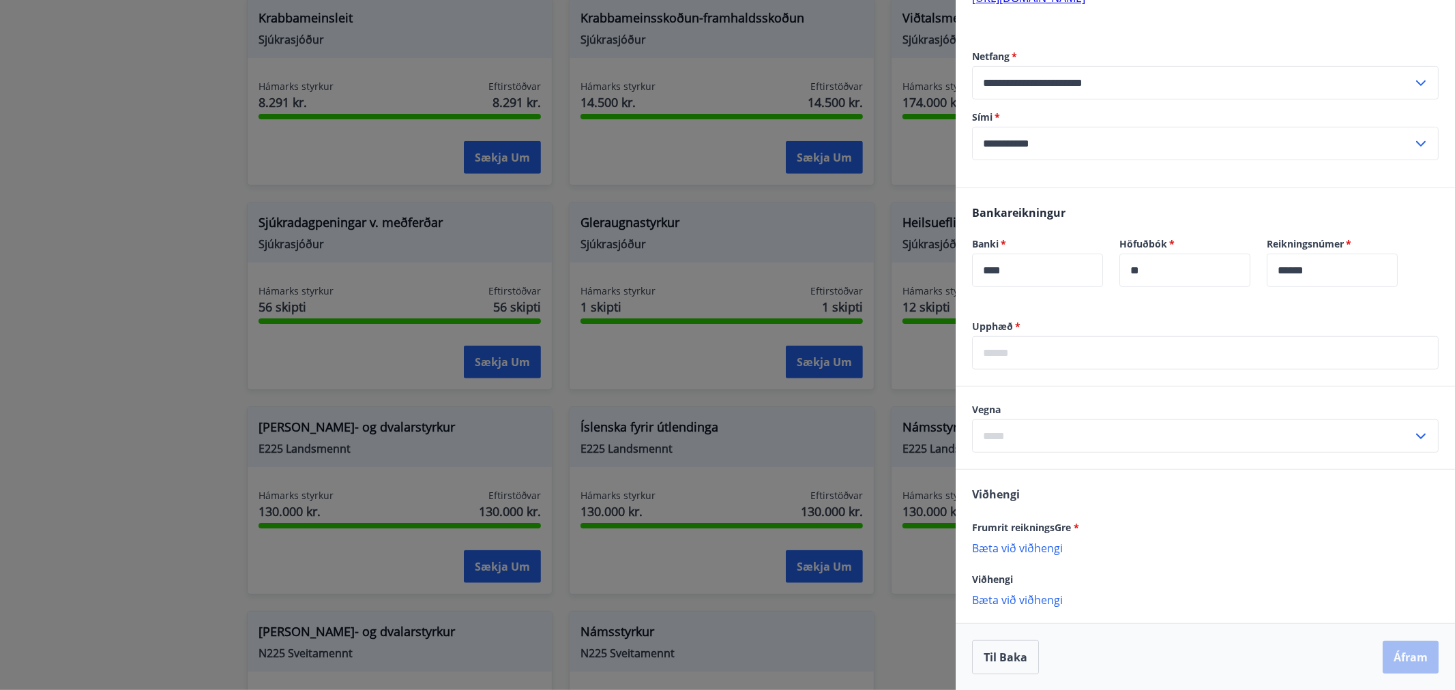
click at [1413, 435] on icon at bounding box center [1421, 436] width 16 height 16
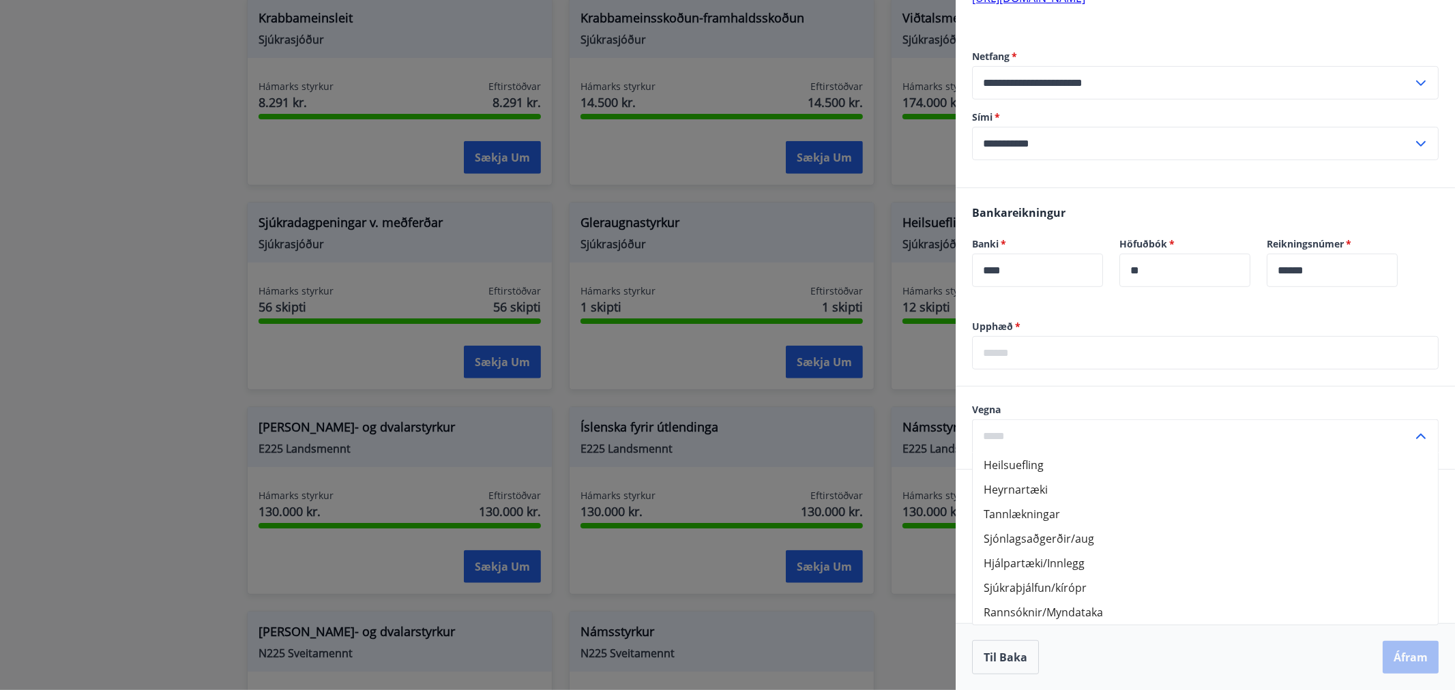
click at [887, 605] on div at bounding box center [727, 345] width 1455 height 690
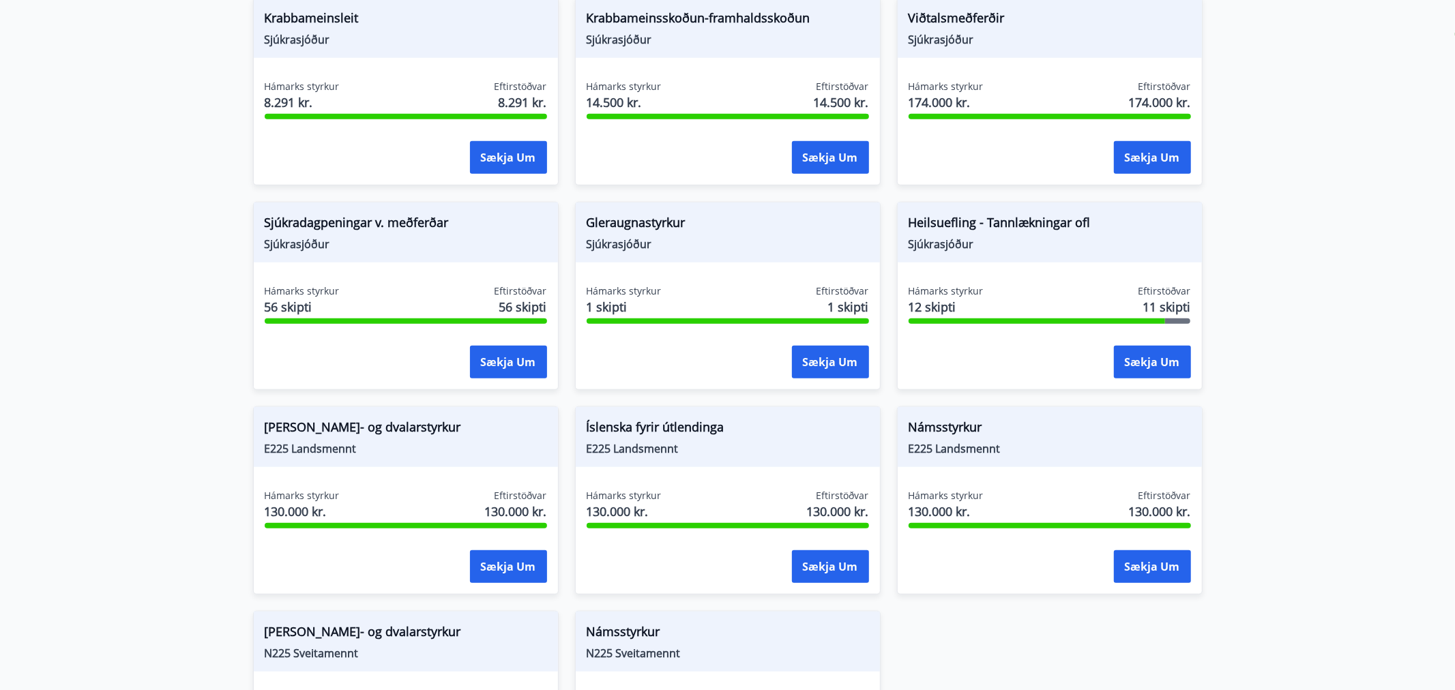
scroll to position [0, 0]
click at [1141, 353] on button "Sækja um" at bounding box center [1146, 362] width 77 height 33
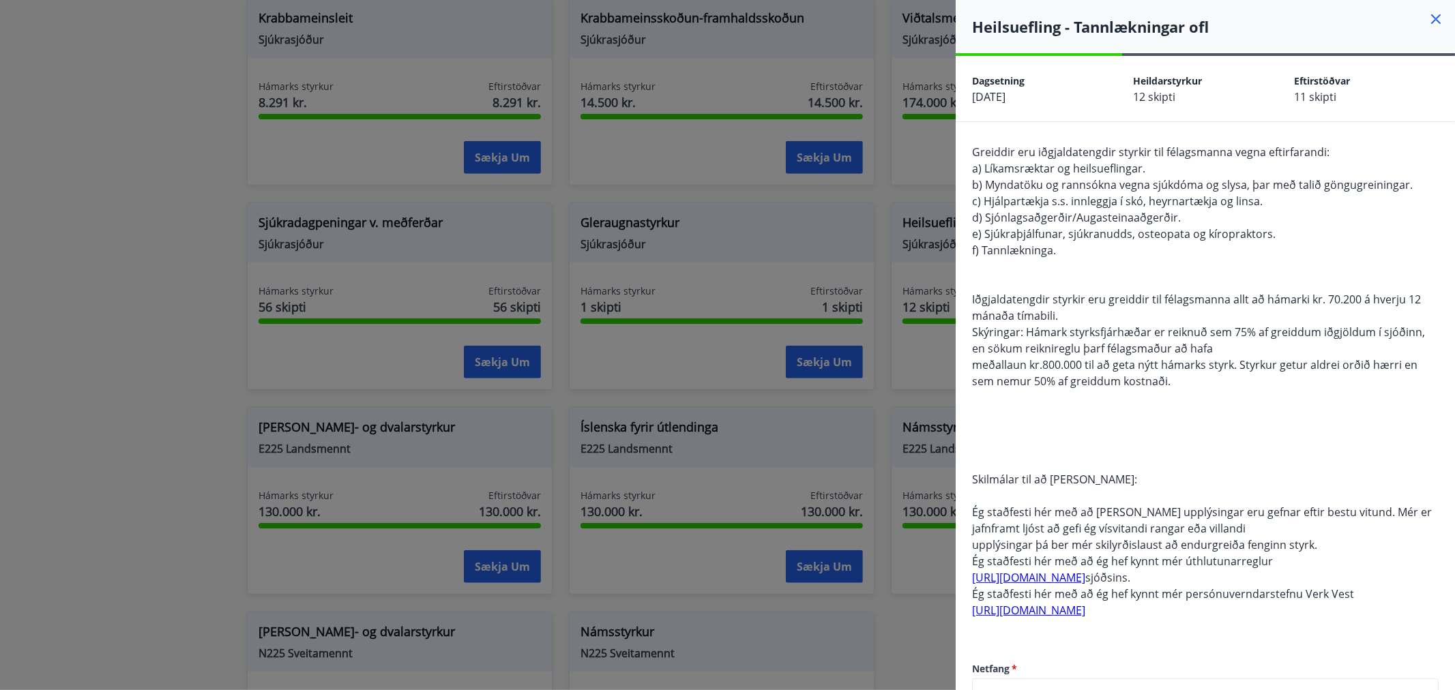
click at [1428, 16] on icon at bounding box center [1436, 19] width 16 height 16
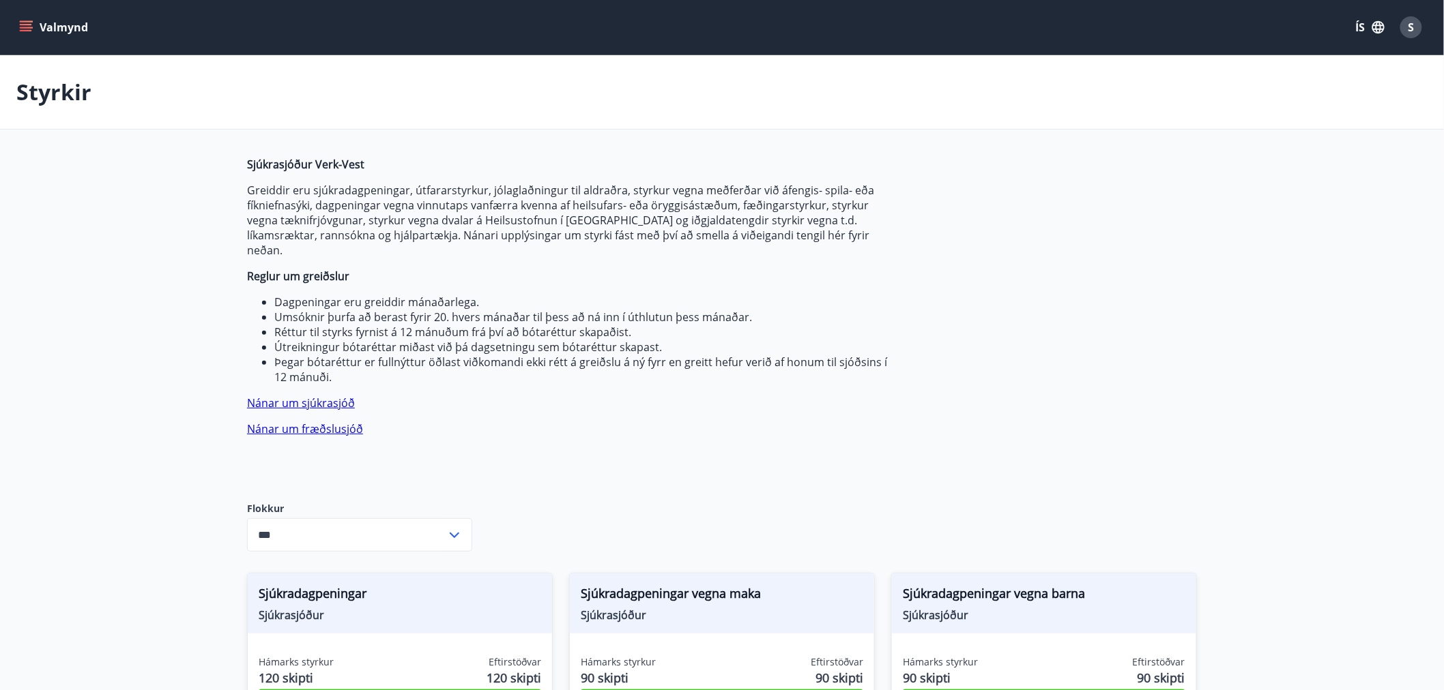
click at [1410, 25] on span "S" at bounding box center [1411, 27] width 6 height 15
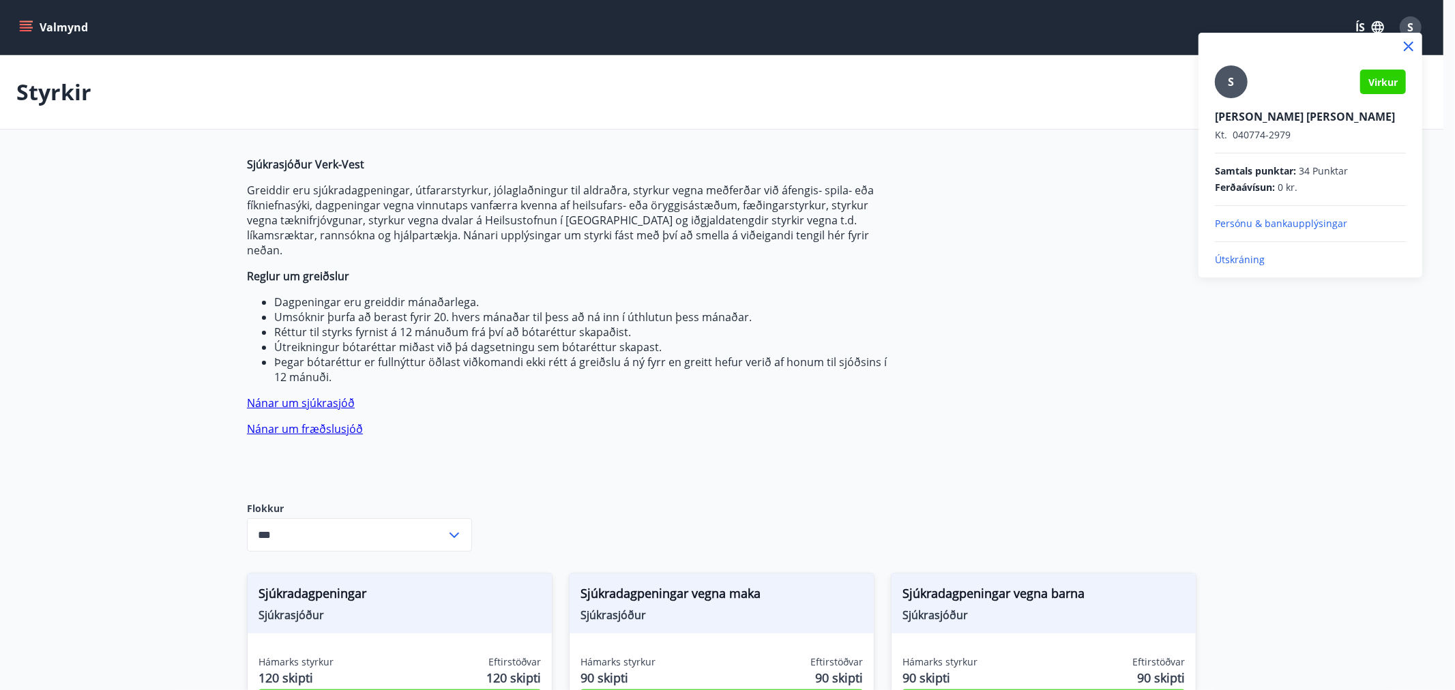
click at [1247, 274] on div "S Virkur Stephanie B. Martins da Silva Kt. 040774-2979 Samtals punktar : 34 Pun…" at bounding box center [1311, 155] width 224 height 245
click at [1249, 258] on p "Útskráning" at bounding box center [1310, 260] width 191 height 14
